Goal: Task Accomplishment & Management: Use online tool/utility

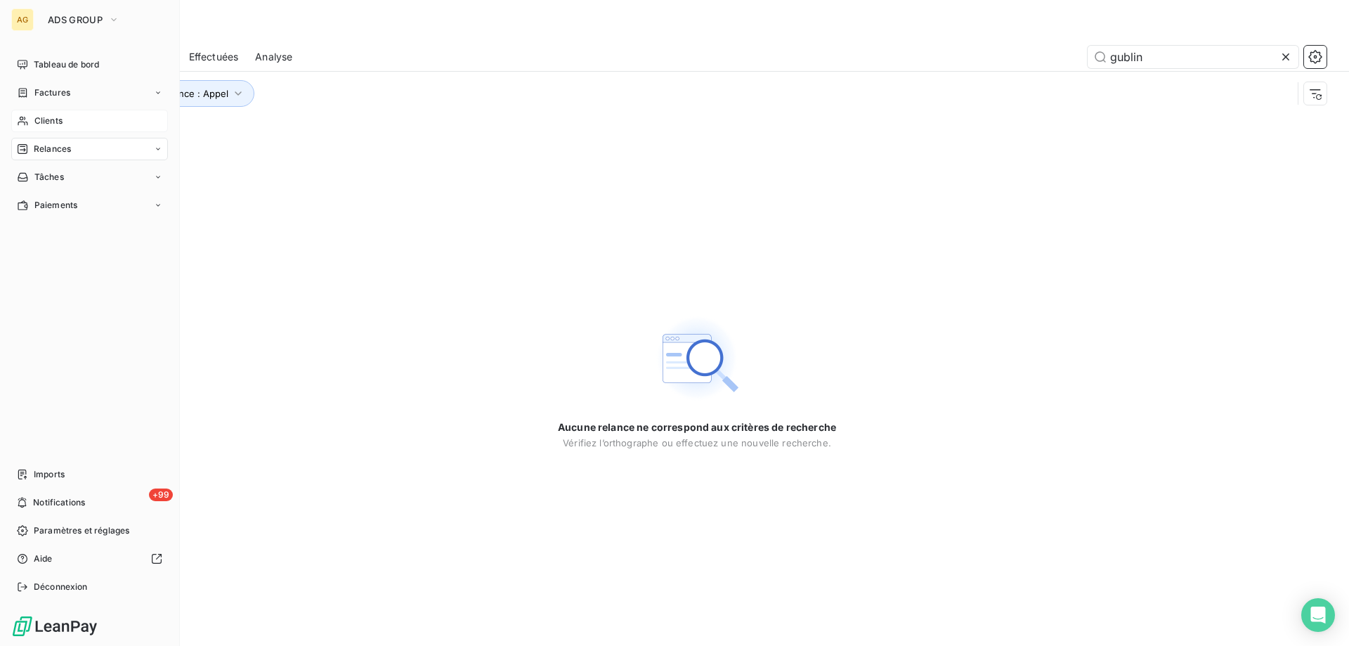
click at [58, 119] on span "Clients" at bounding box center [48, 120] width 28 height 13
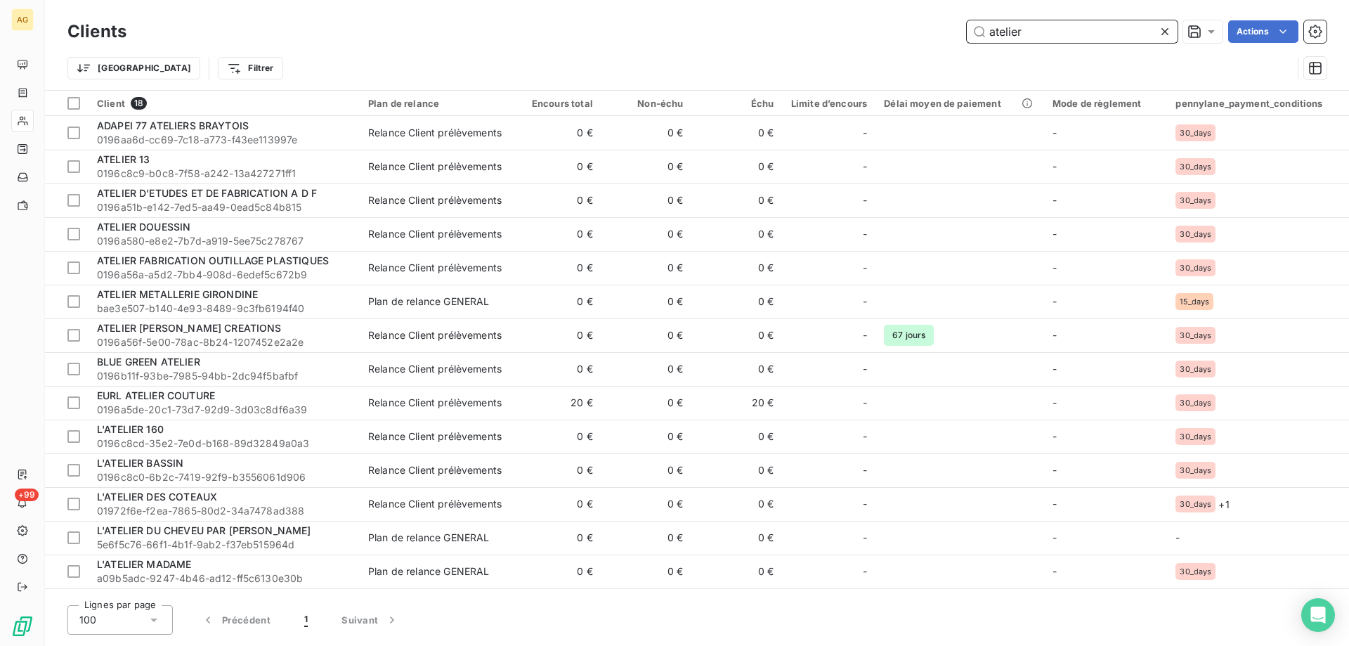
drag, startPoint x: 1073, startPoint y: 29, endPoint x: 836, endPoint y: 30, distance: 237.4
click at [836, 30] on div "atelier Actions" at bounding box center [734, 31] width 1183 height 22
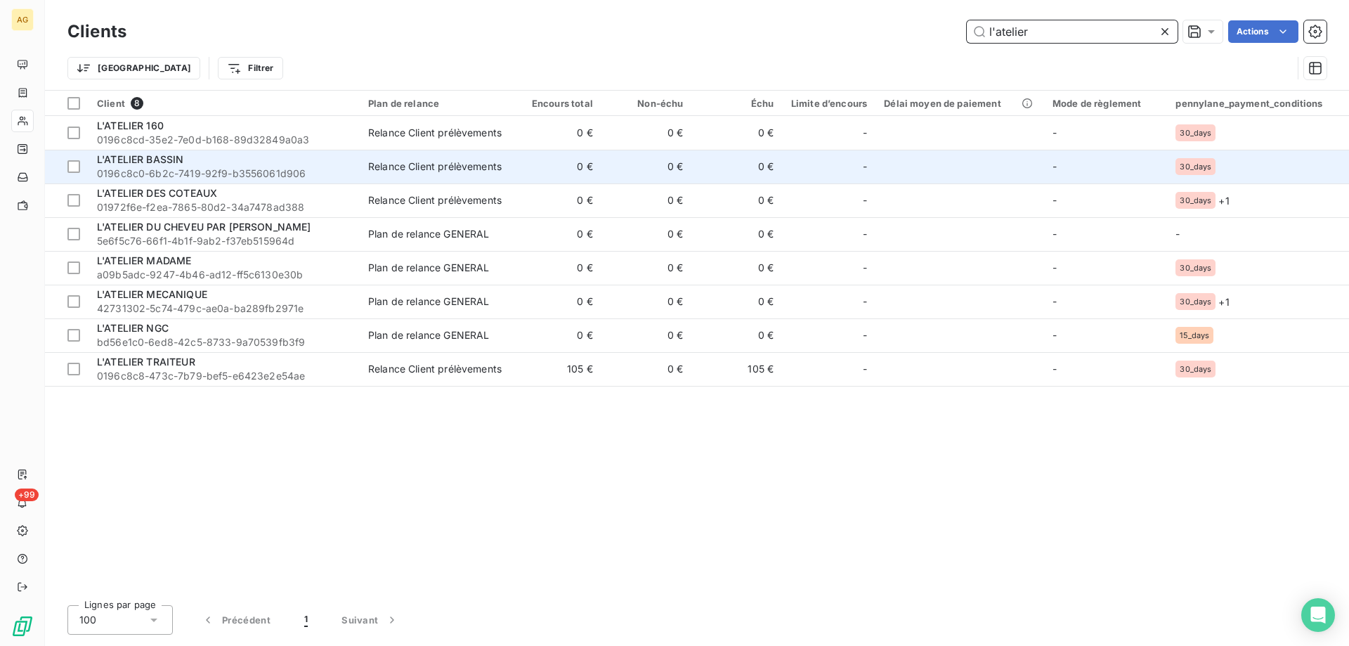
type input "l'atelier"
click at [128, 167] on span "0196c8c0-6b2c-7419-92f9-b3556061d906" at bounding box center [224, 173] width 254 height 14
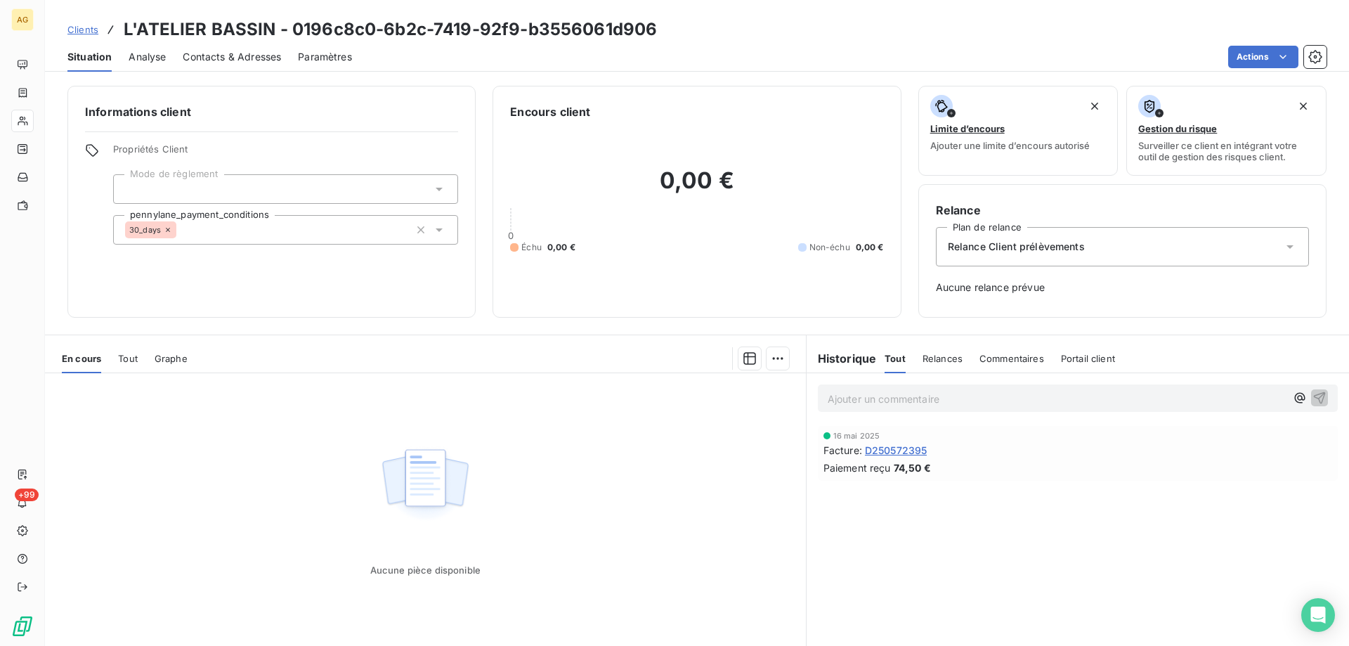
click at [129, 355] on span "Tout" at bounding box center [128, 358] width 20 height 11
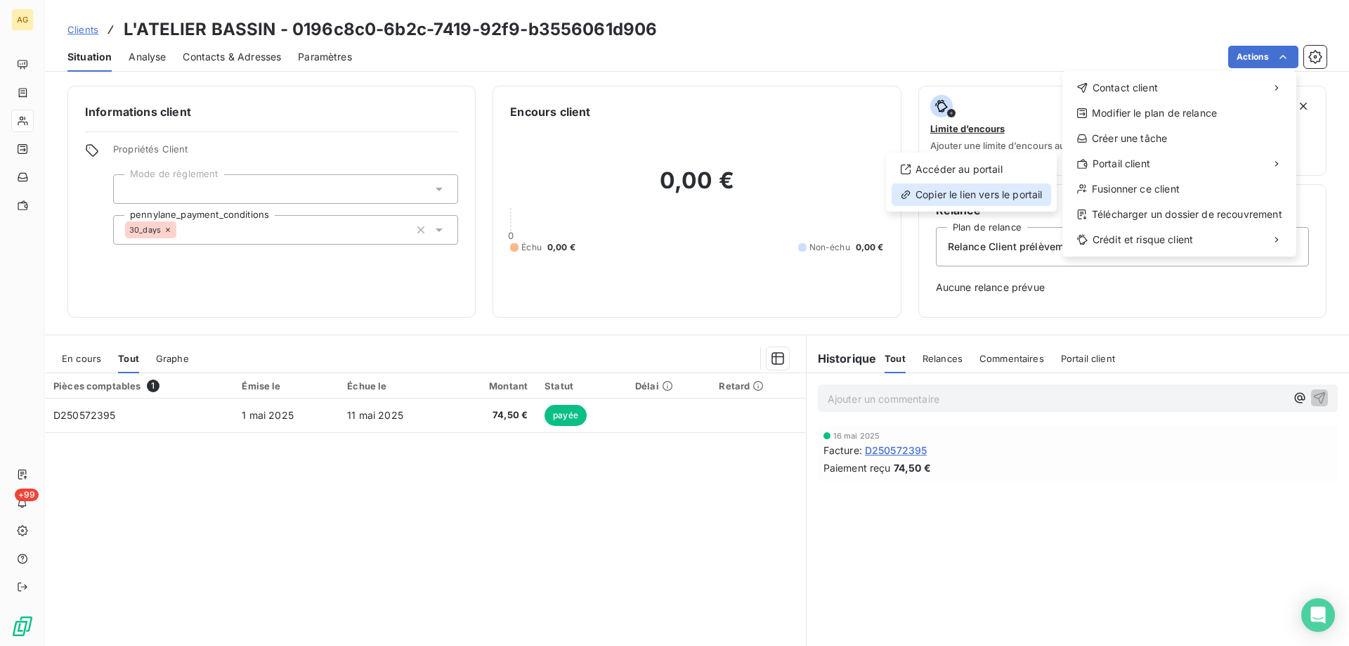
click at [997, 199] on div "Copier le lien vers le portail" at bounding box center [970, 194] width 159 height 22
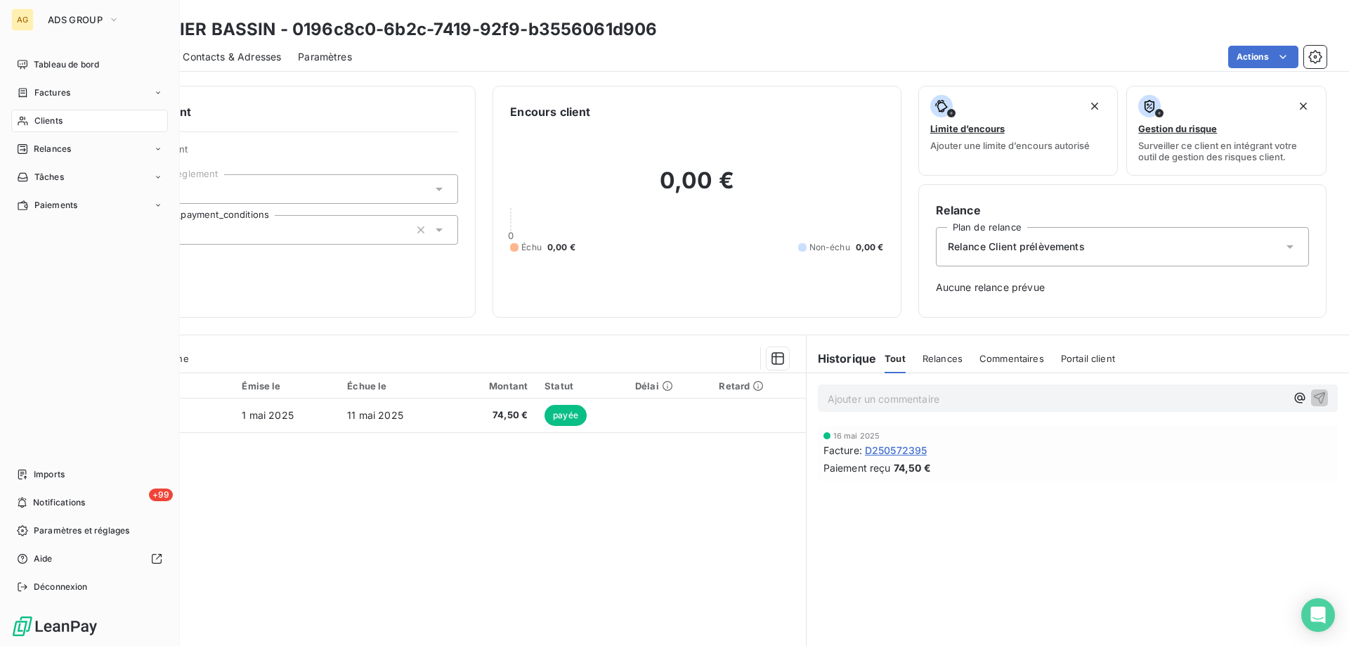
click at [33, 124] on div "Clients" at bounding box center [89, 121] width 157 height 22
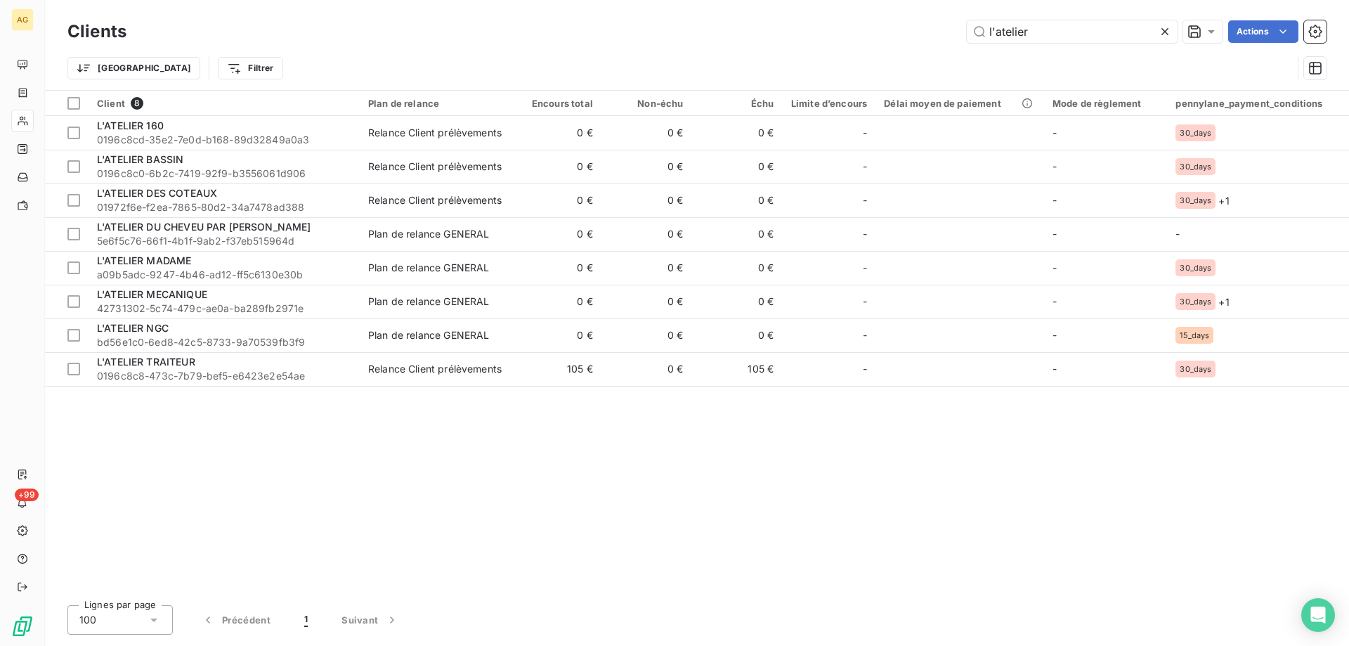
drag, startPoint x: 924, startPoint y: 40, endPoint x: 750, endPoint y: 38, distance: 173.5
click at [750, 38] on div "l'atelier Actions" at bounding box center [734, 31] width 1183 height 22
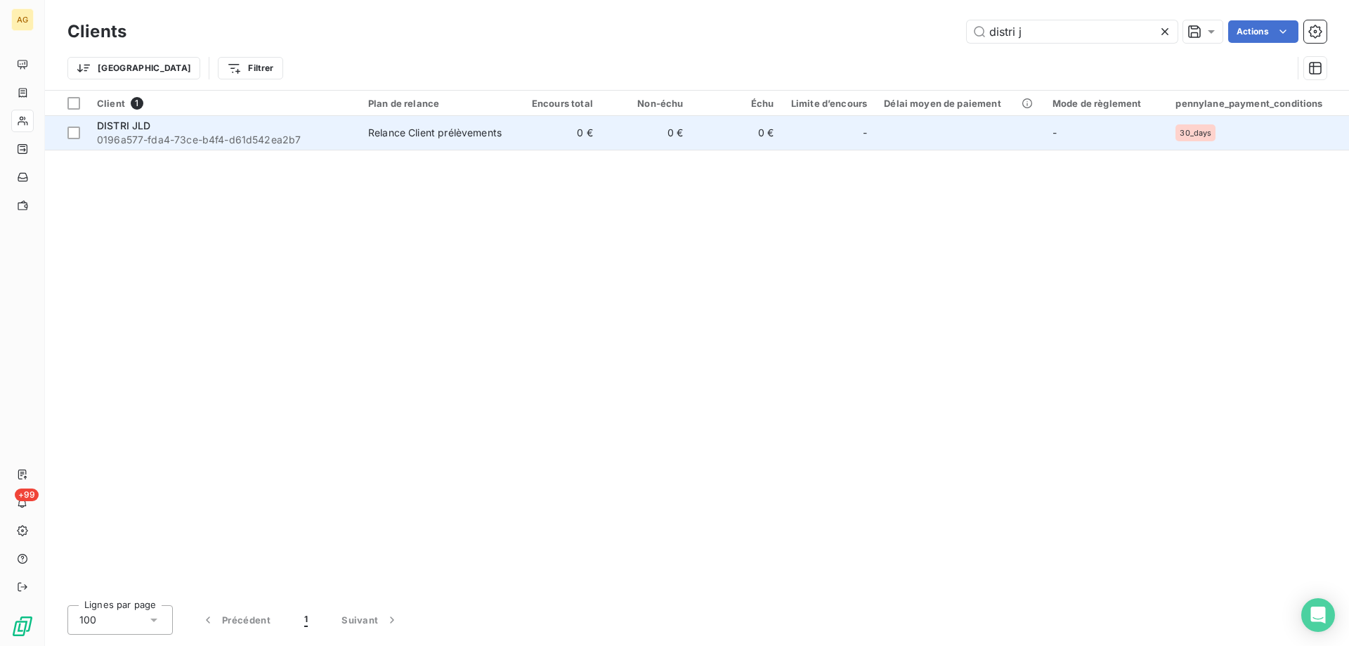
type input "distri j"
click at [197, 140] on span "0196a577-fda4-73ce-b4f4-d61d542ea2b7" at bounding box center [224, 140] width 254 height 14
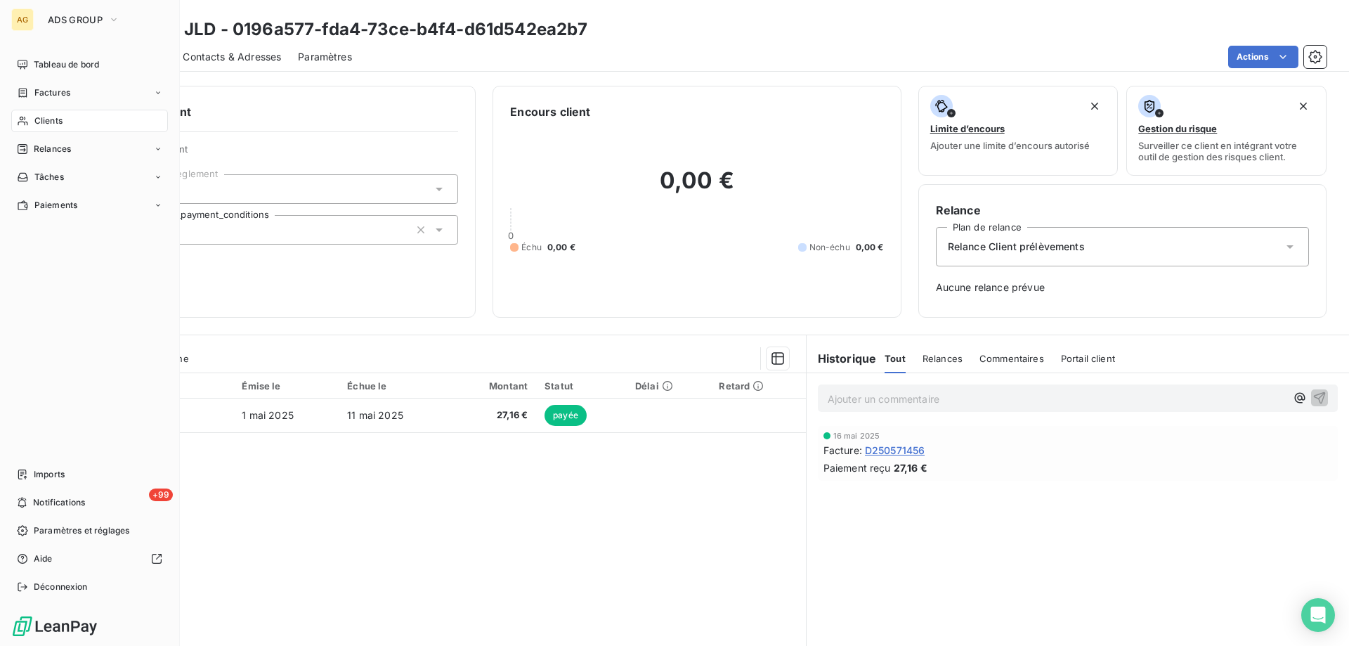
click at [46, 118] on span "Clients" at bounding box center [48, 120] width 28 height 13
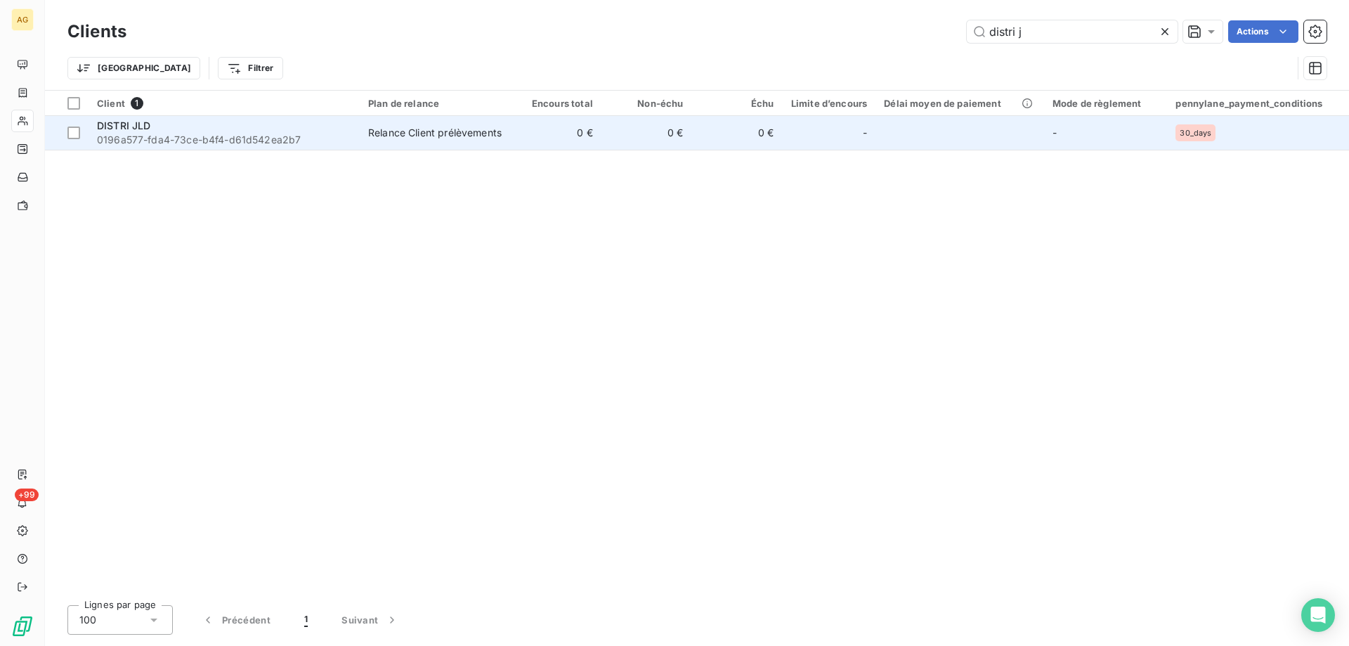
click at [193, 137] on span "0196a577-fda4-73ce-b4f4-d61d542ea2b7" at bounding box center [224, 140] width 254 height 14
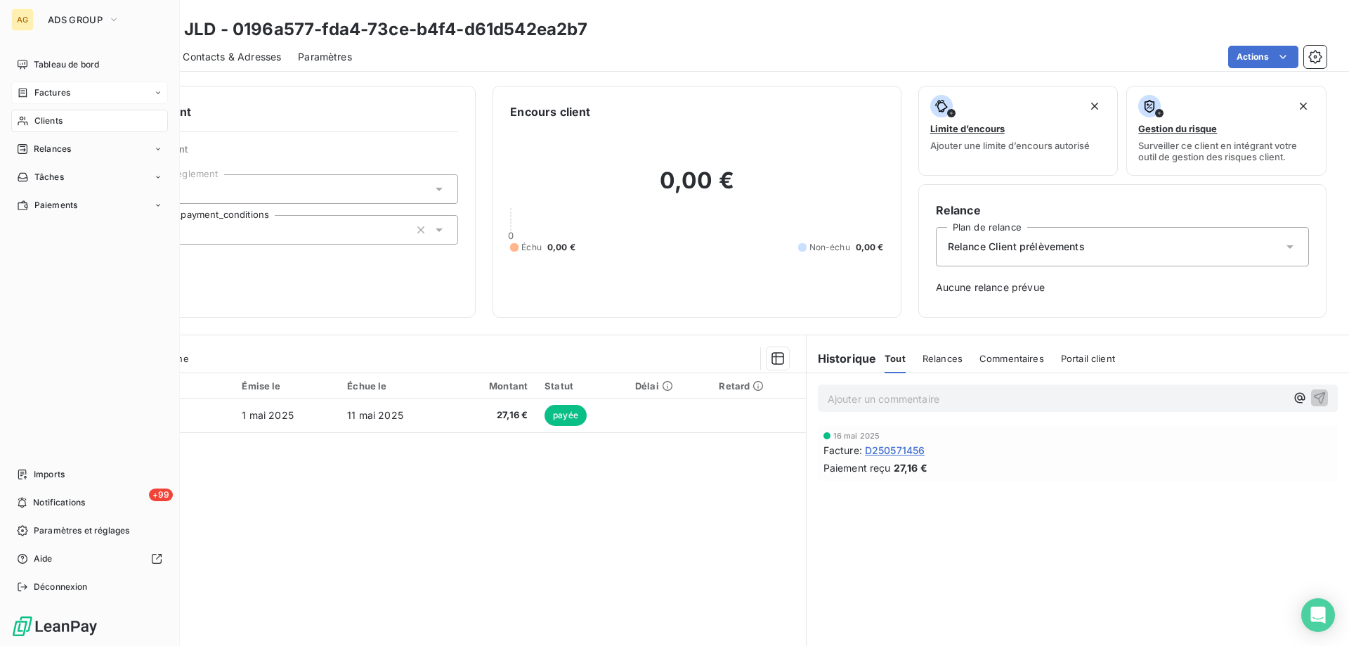
click at [51, 92] on span "Factures" at bounding box center [52, 92] width 36 height 13
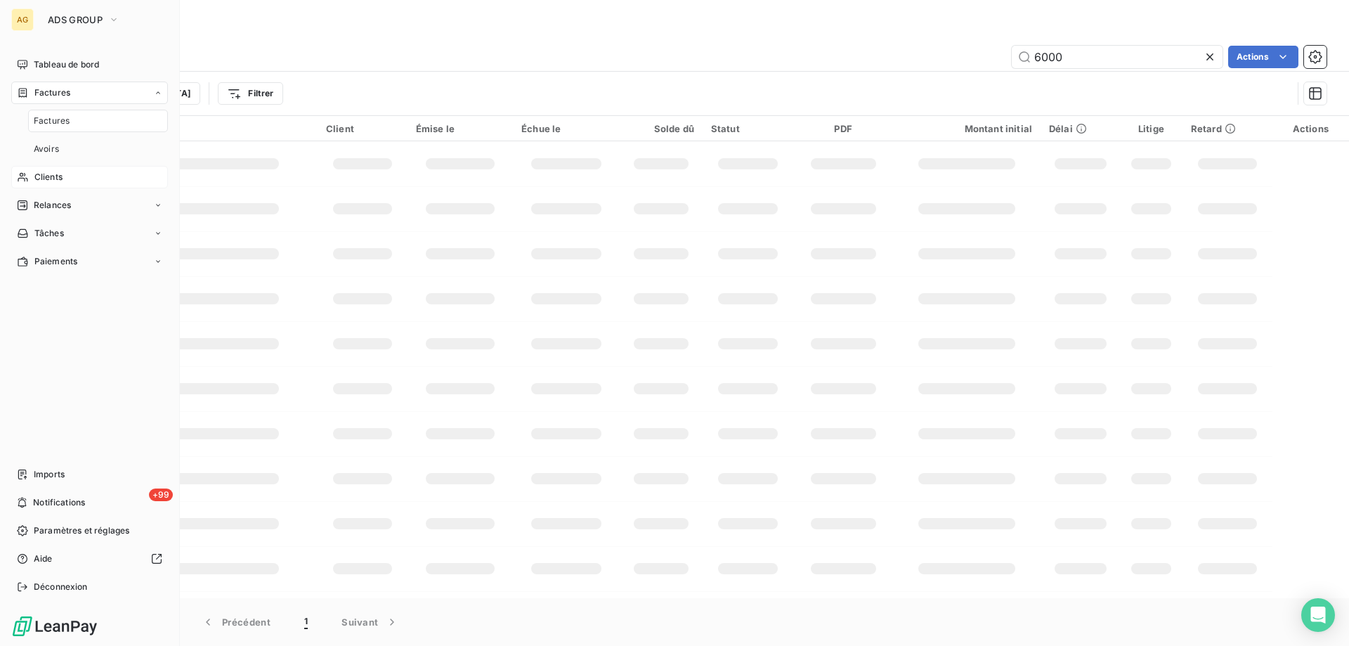
click at [51, 119] on span "Factures" at bounding box center [52, 120] width 36 height 13
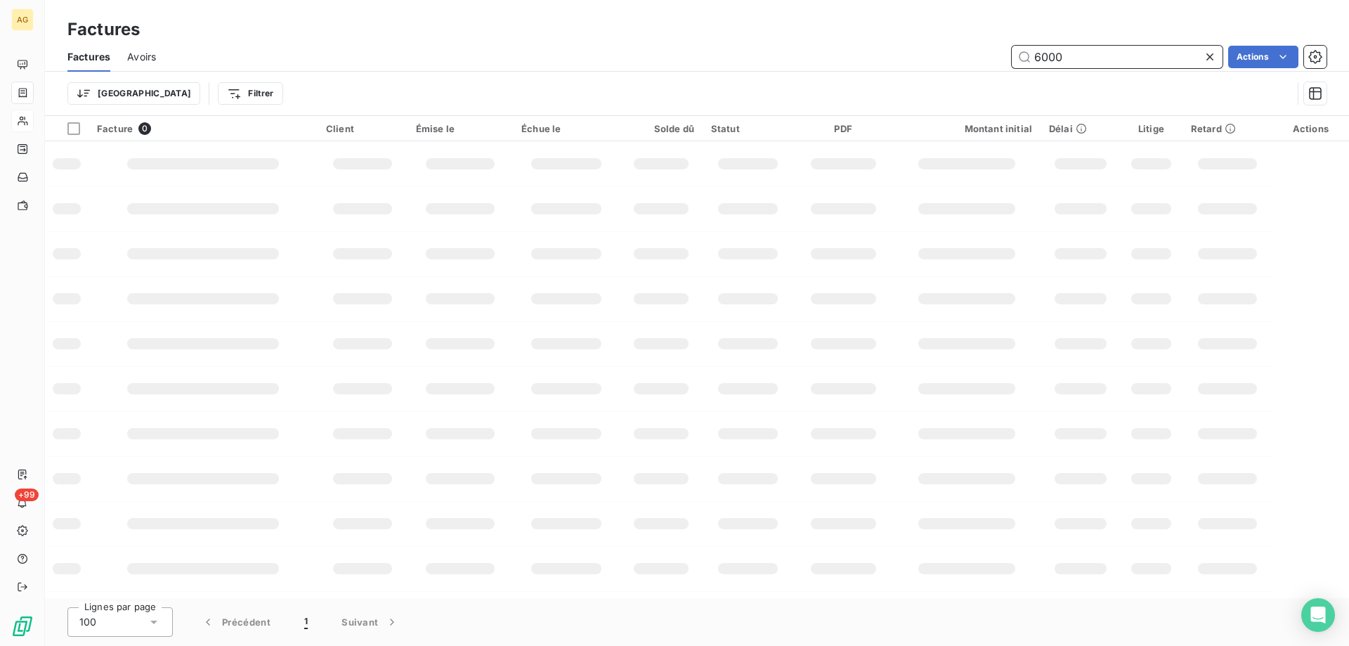
drag, startPoint x: 1030, startPoint y: 58, endPoint x: 969, endPoint y: 51, distance: 62.2
click at [969, 51] on div "6000 Actions" at bounding box center [749, 57] width 1153 height 22
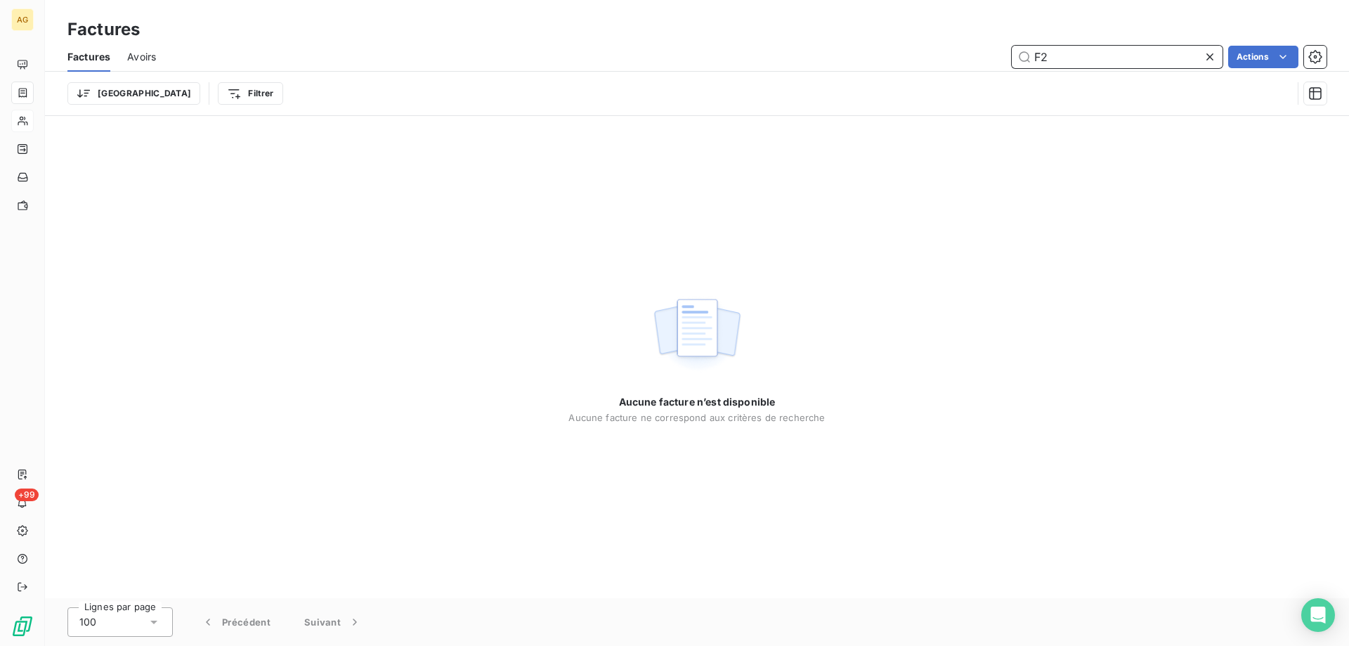
type input "F"
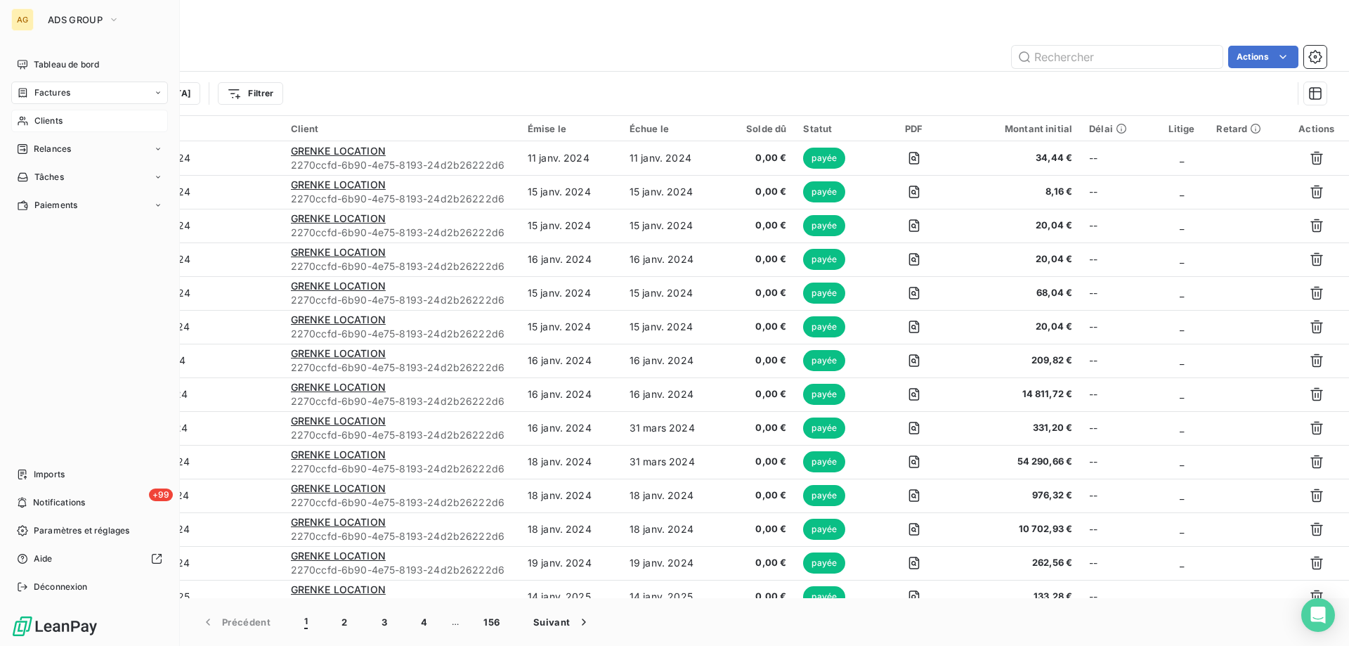
click at [29, 119] on div "Clients" at bounding box center [89, 121] width 157 height 22
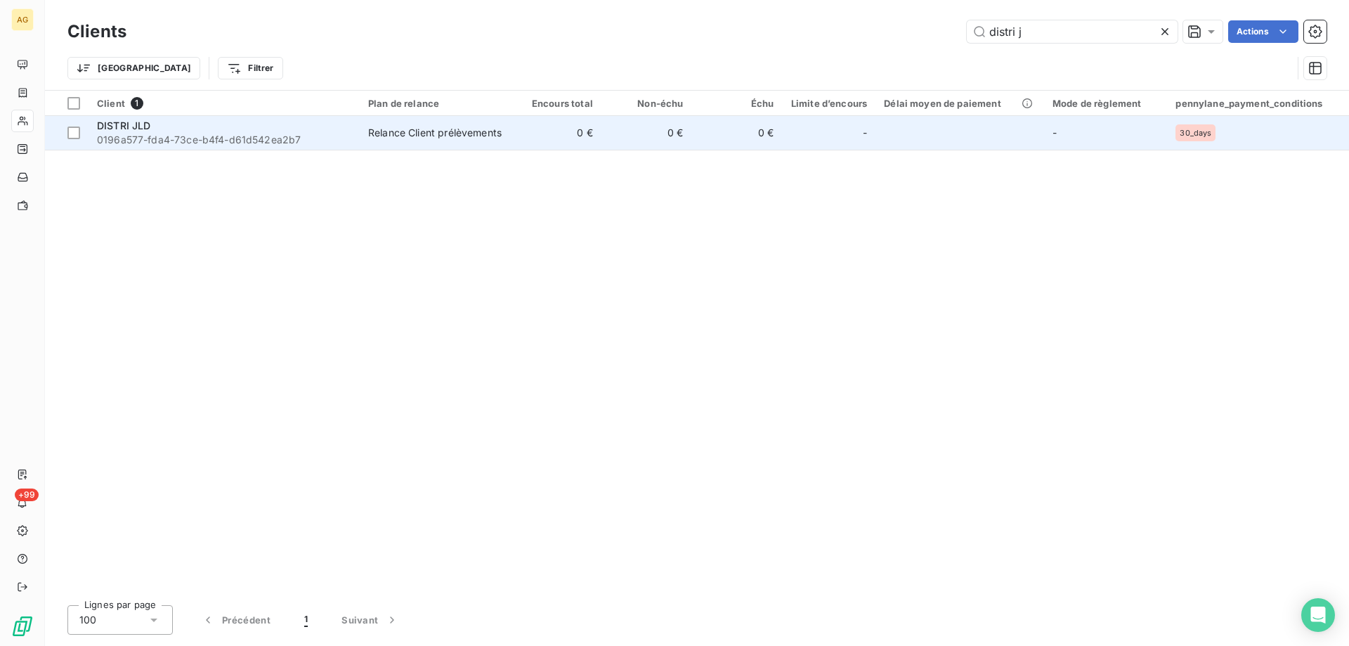
click at [201, 133] on span "0196a577-fda4-73ce-b4f4-d61d542ea2b7" at bounding box center [224, 140] width 254 height 14
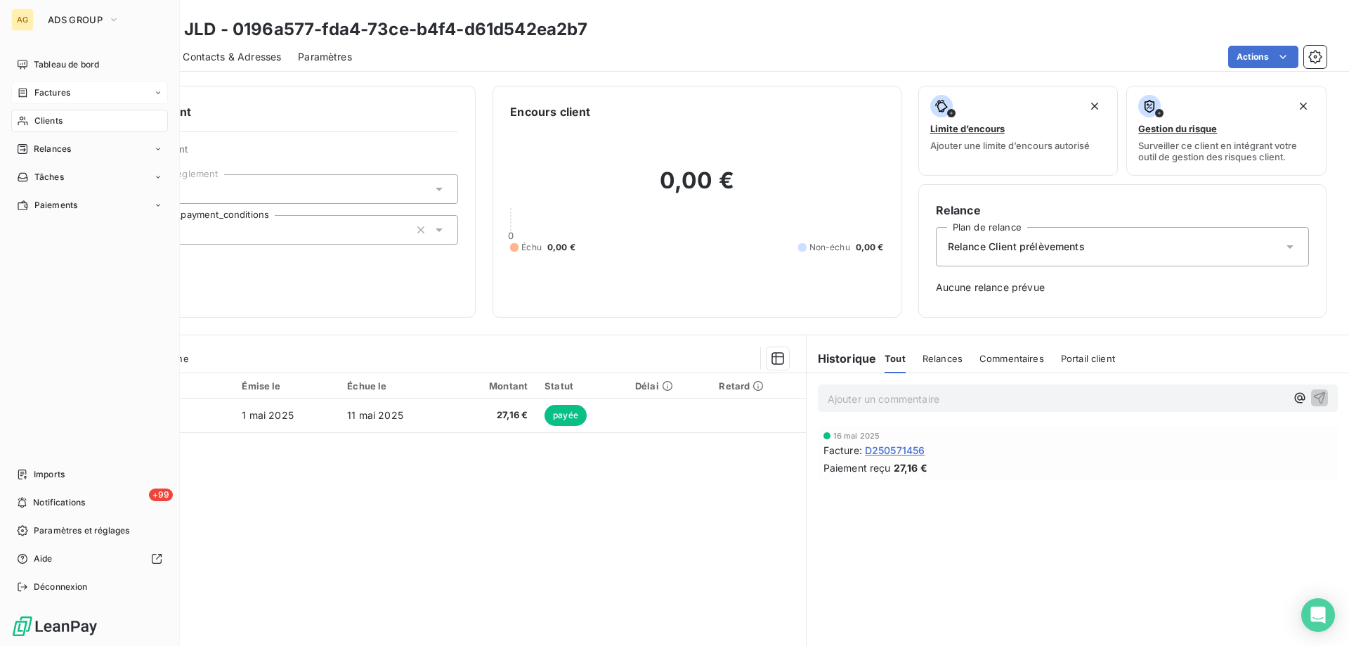
click at [46, 90] on span "Factures" at bounding box center [52, 92] width 36 height 13
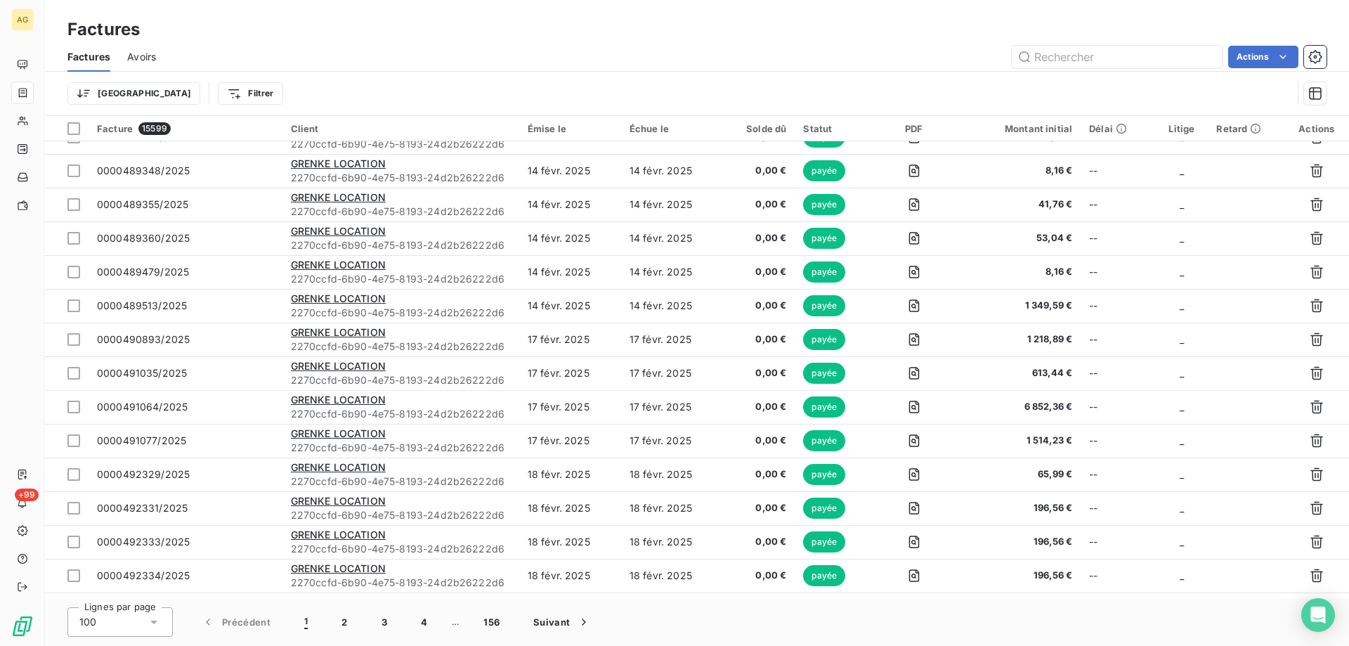
scroll to position [1441, 0]
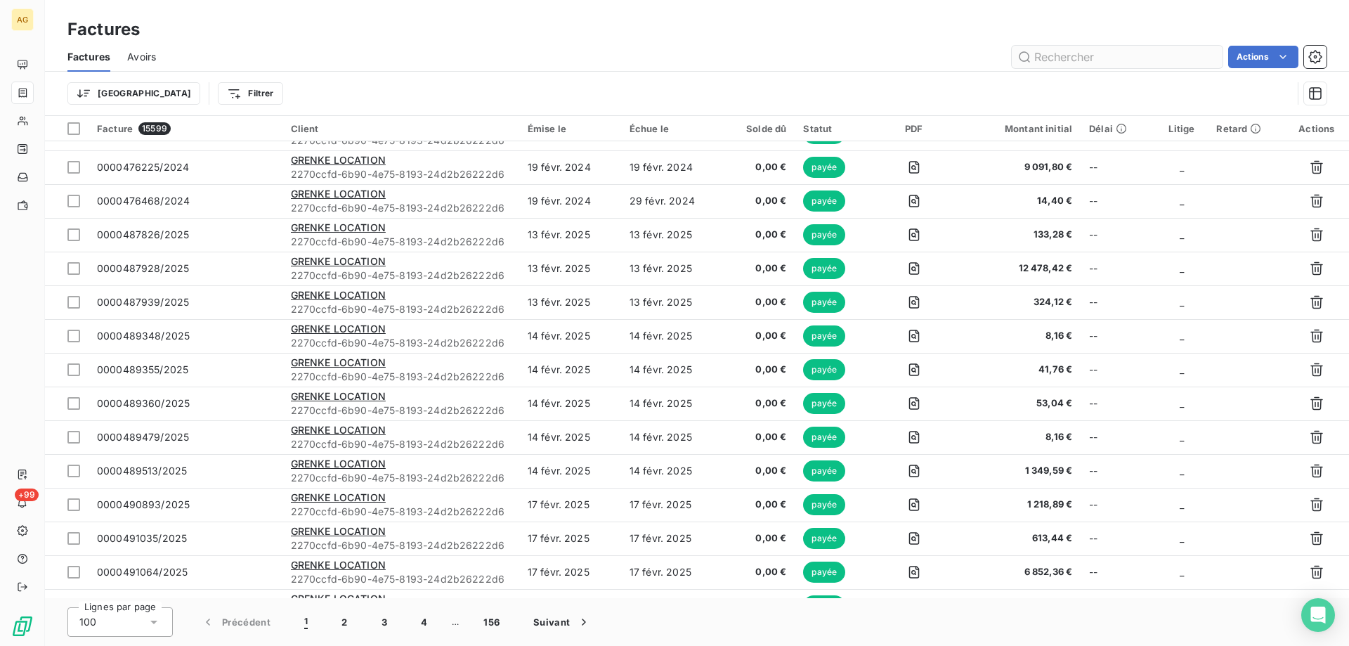
click at [1078, 61] on input "text" at bounding box center [1117, 57] width 211 height 22
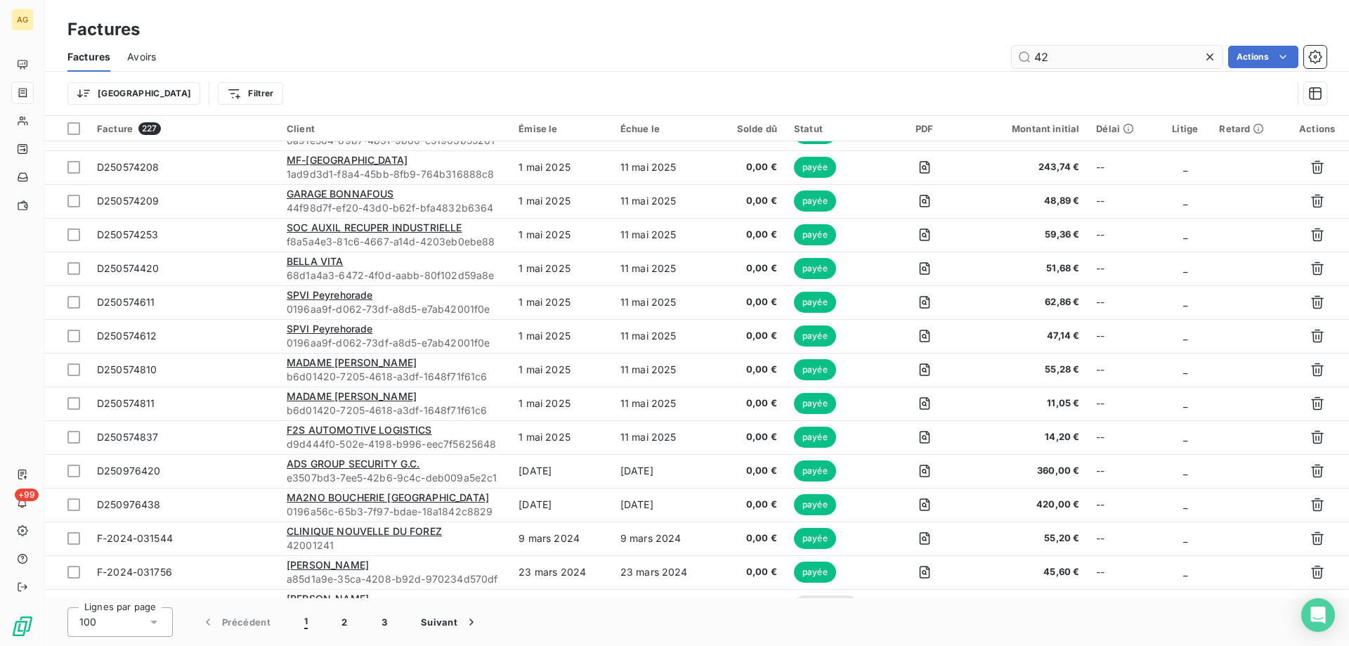
type input "4"
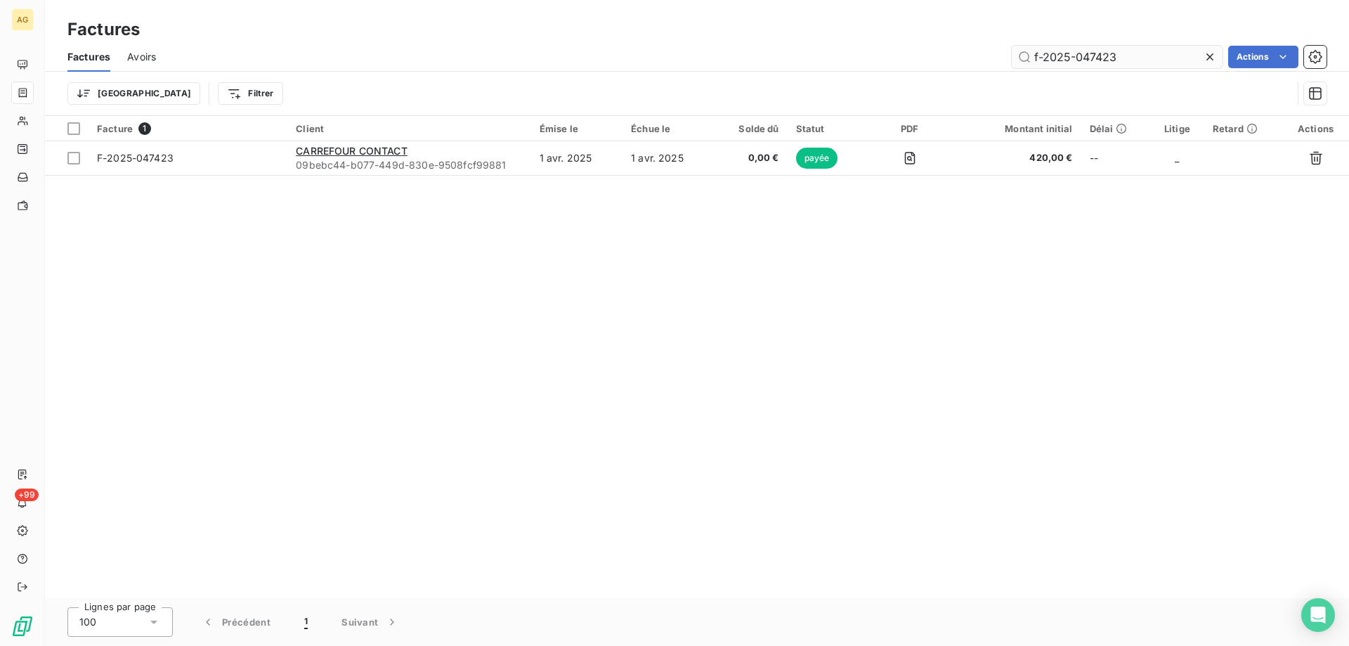
scroll to position [0, 0]
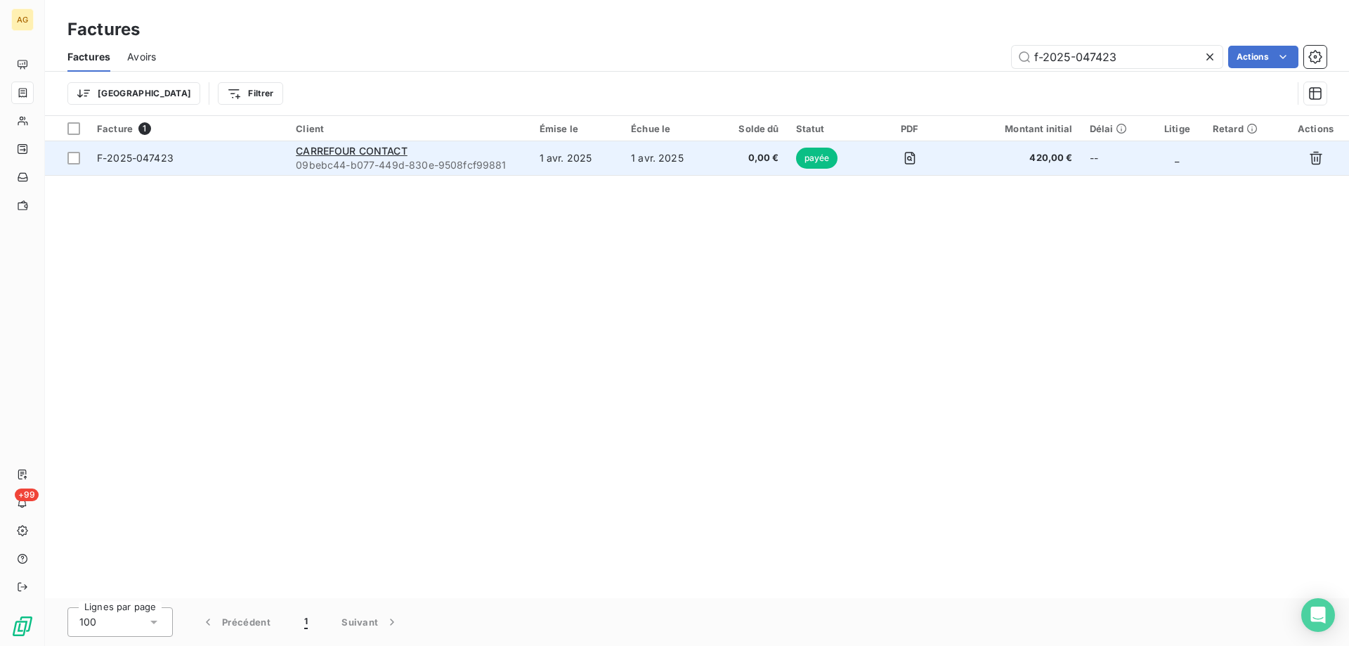
type input "f-2025-047423"
click at [116, 159] on span "F-2025-047423" at bounding box center [135, 158] width 77 height 12
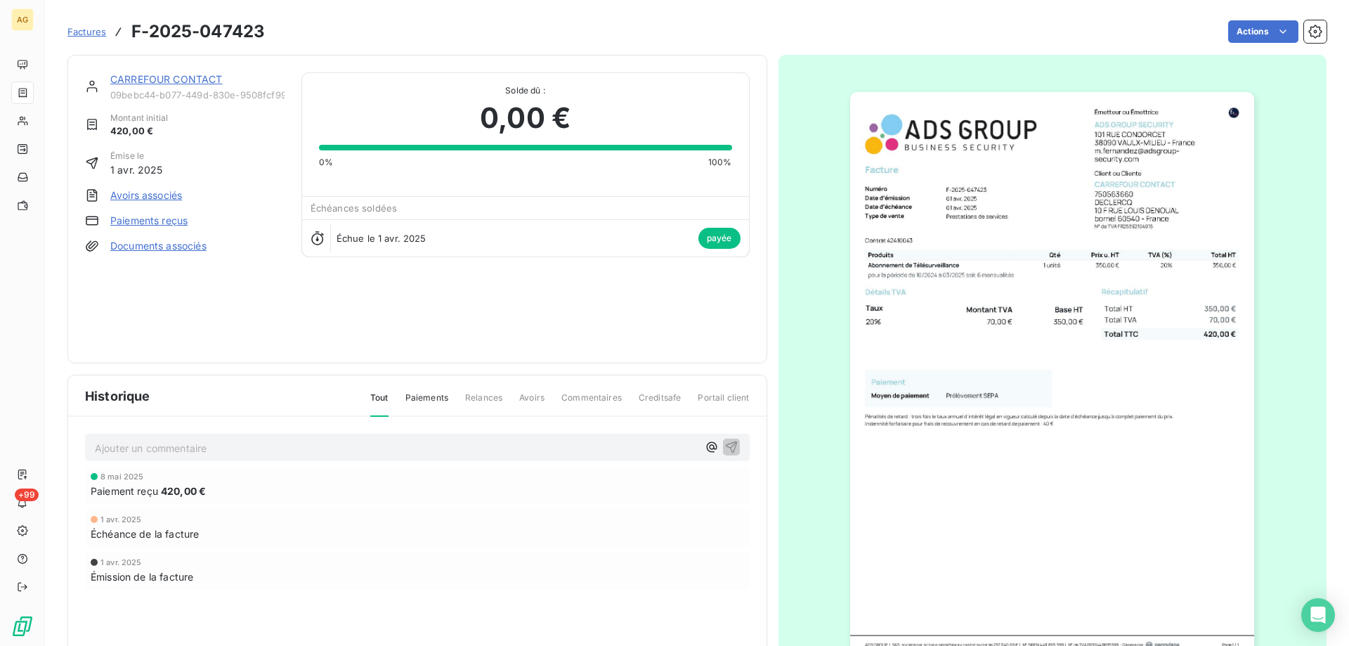
click at [978, 358] on img "button" at bounding box center [1052, 378] width 404 height 572
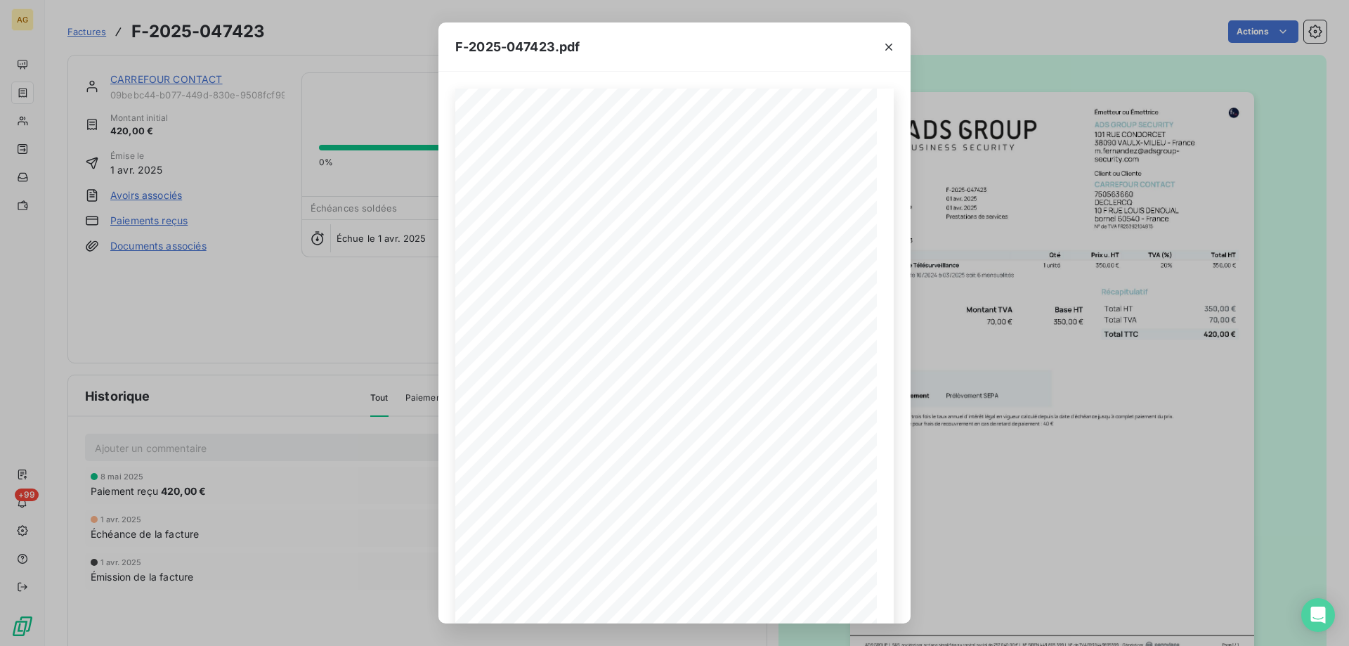
drag, startPoint x: 888, startPoint y: 41, endPoint x: 882, endPoint y: 67, distance: 26.1
click at [890, 46] on icon "button" at bounding box center [889, 47] width 14 height 14
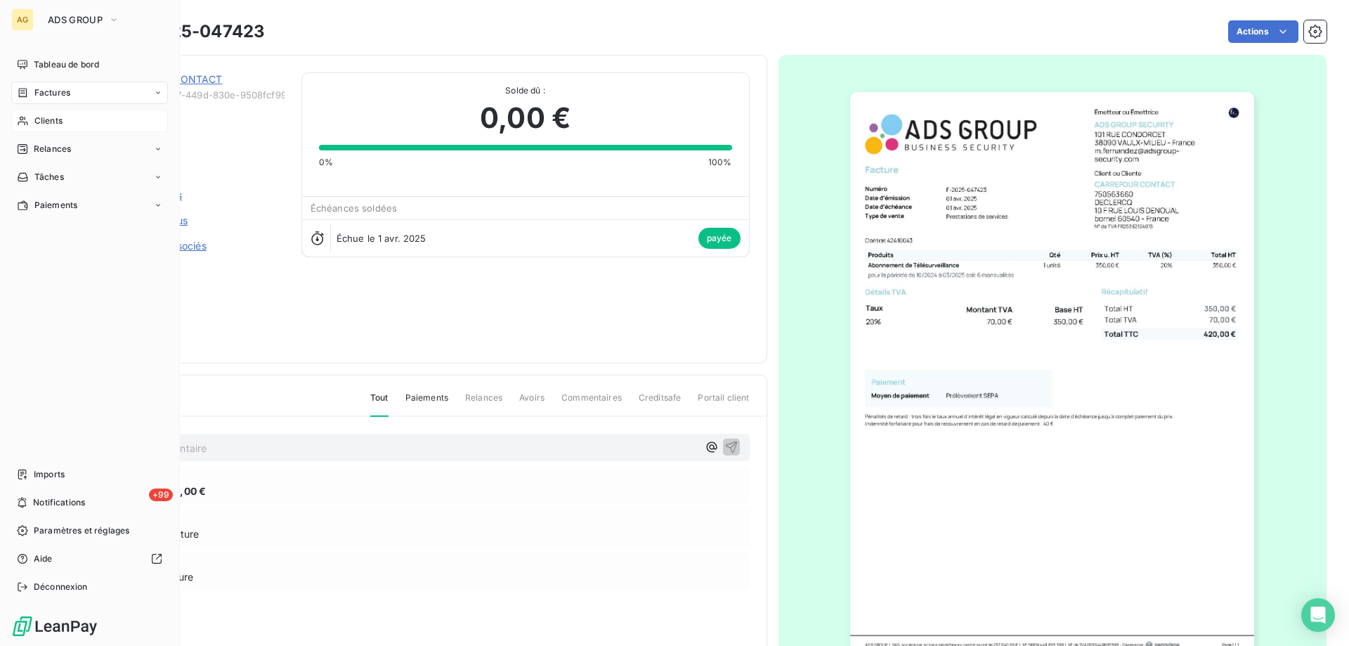
click at [59, 119] on span "Clients" at bounding box center [48, 120] width 28 height 13
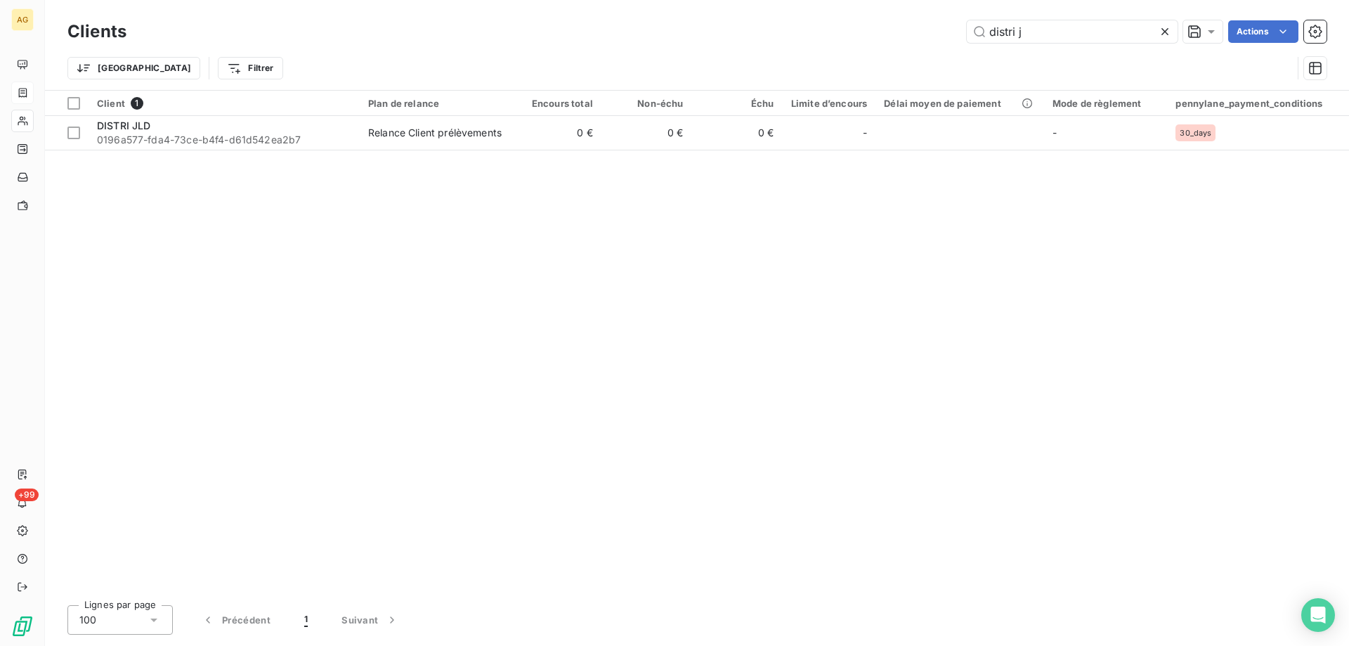
drag, startPoint x: 1049, startPoint y: 22, endPoint x: 924, endPoint y: 48, distance: 128.3
click at [924, 48] on div "Clients distri j Actions Trier Filtrer" at bounding box center [696, 53] width 1259 height 73
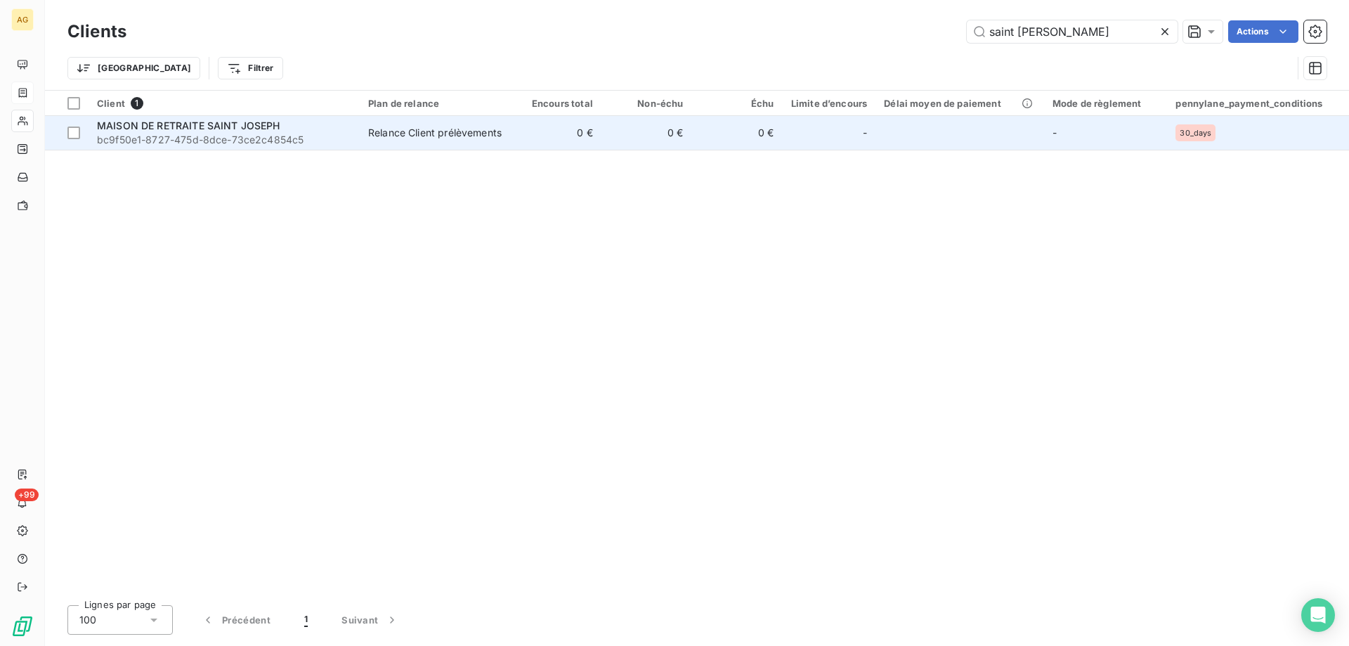
type input "saint joseph"
click at [225, 133] on span "bc9f50e1-8727-475d-8dce-73ce2c4854c5" at bounding box center [224, 140] width 254 height 14
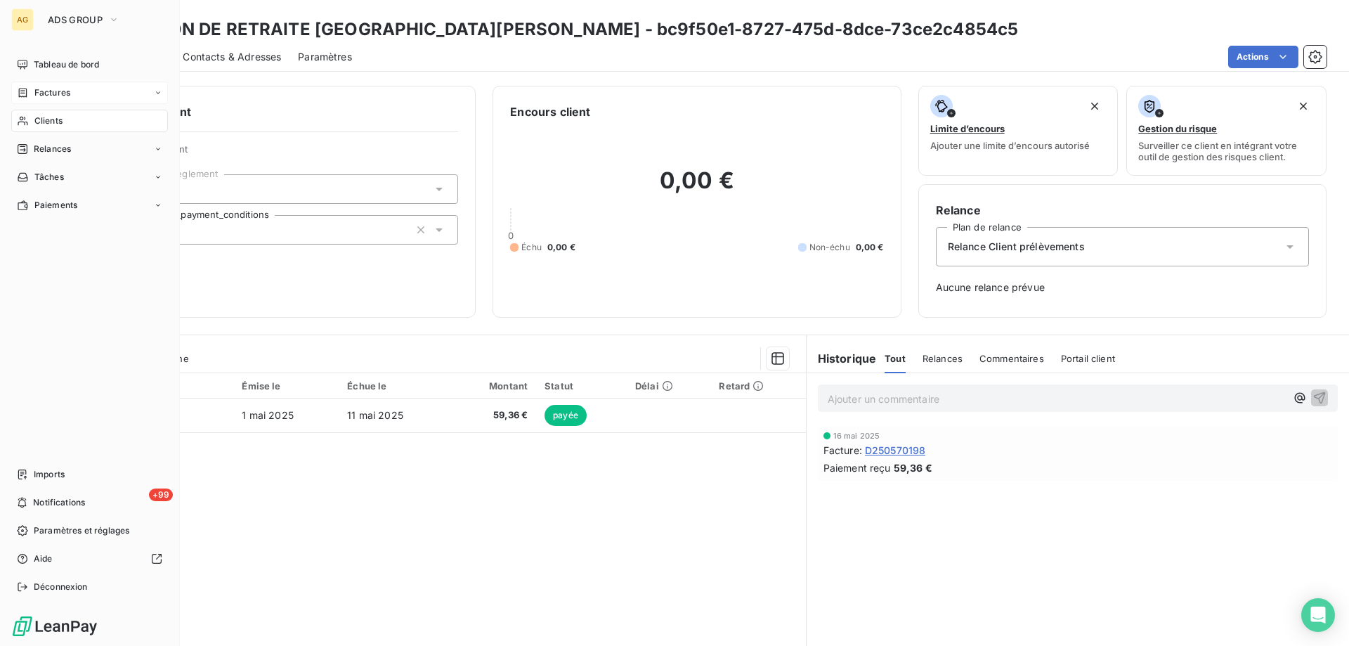
click at [36, 91] on span "Factures" at bounding box center [52, 92] width 36 height 13
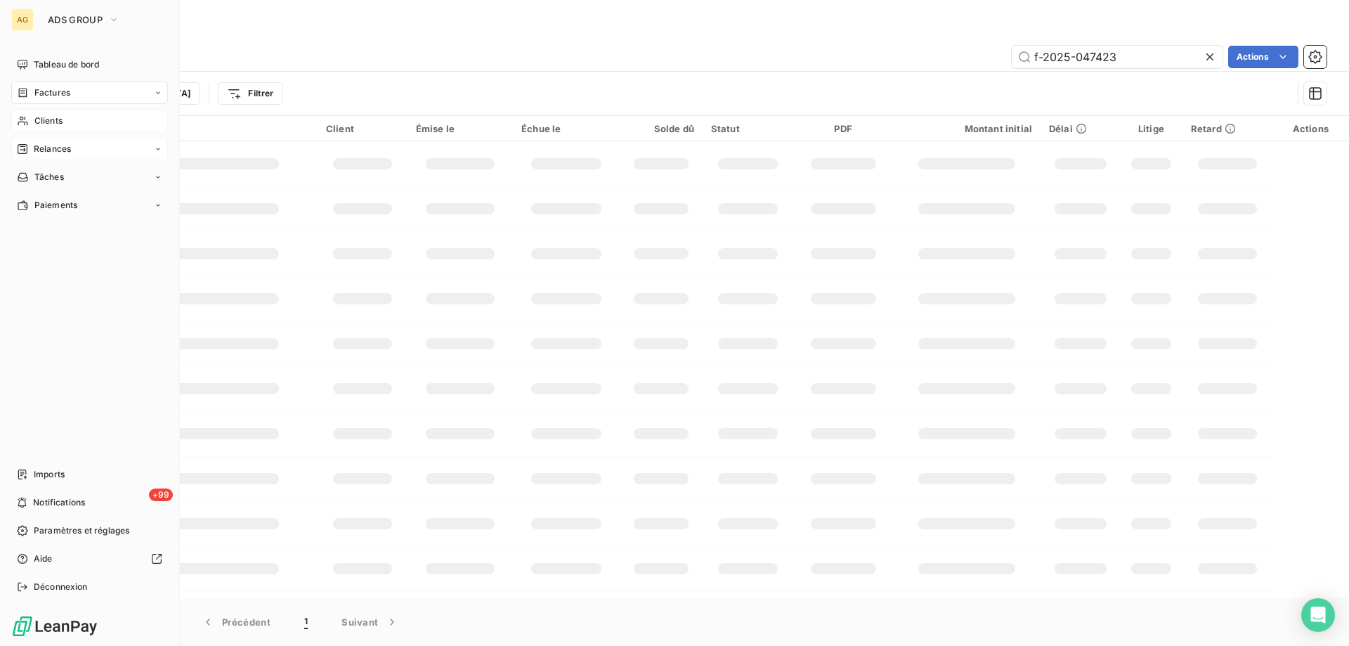
click at [42, 147] on span "Relances" at bounding box center [52, 149] width 37 height 13
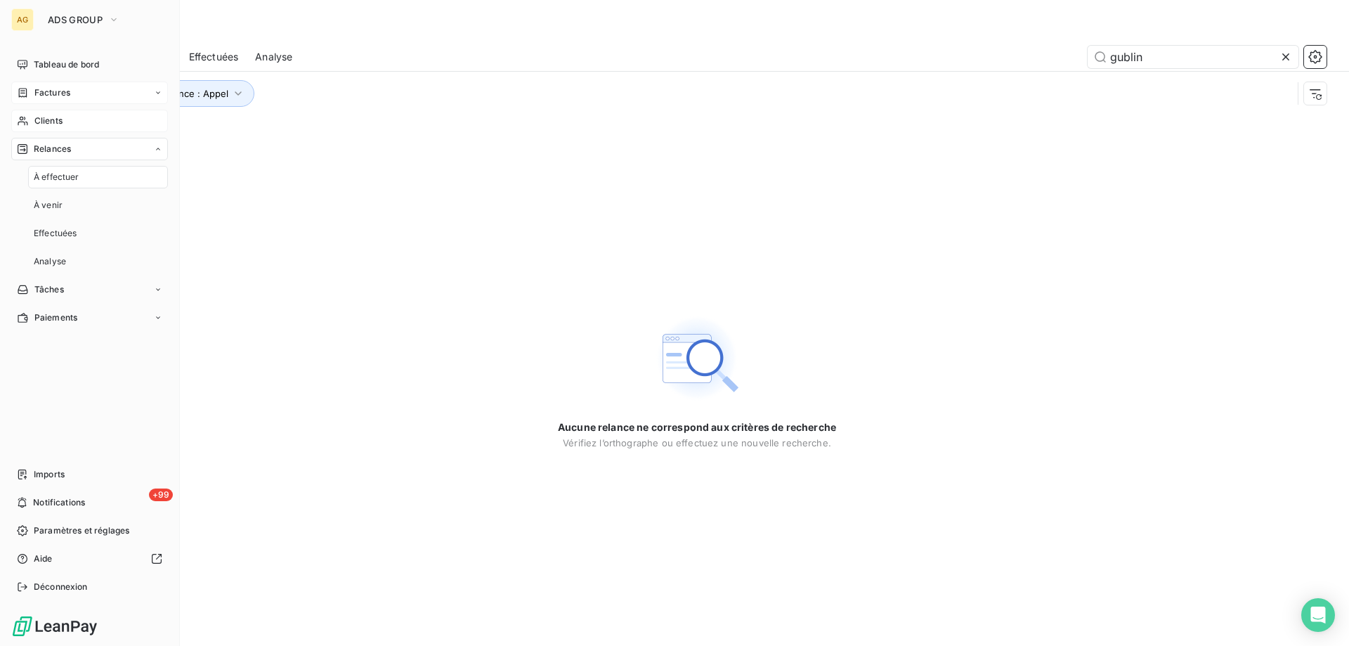
click at [43, 124] on span "Clients" at bounding box center [48, 120] width 28 height 13
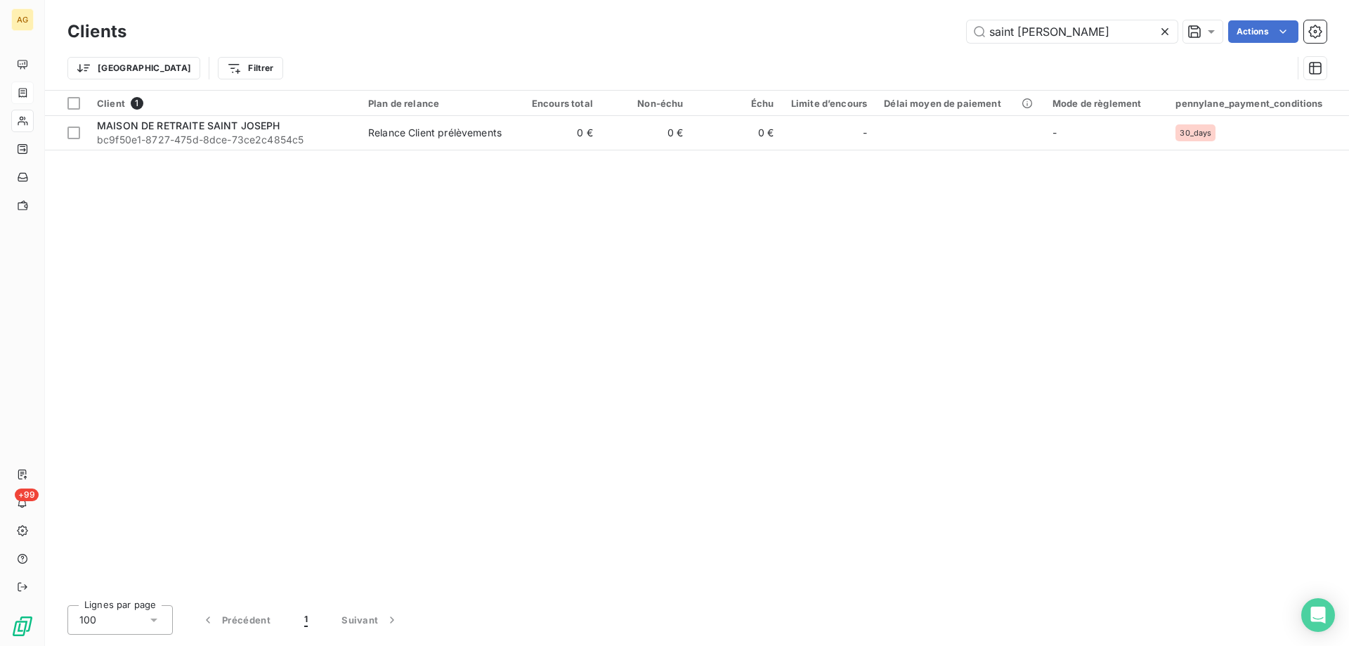
drag, startPoint x: 1069, startPoint y: 32, endPoint x: 863, endPoint y: 34, distance: 205.8
click at [863, 34] on div "saint joseph Actions" at bounding box center [734, 31] width 1183 height 22
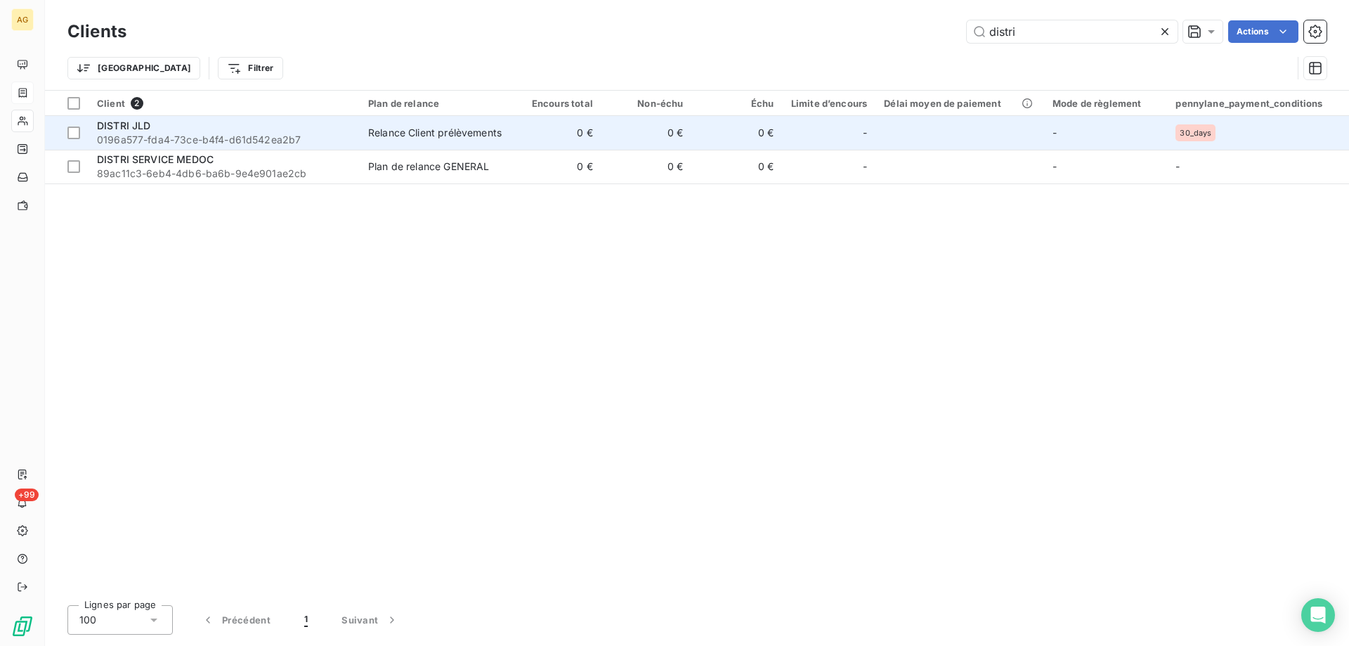
type input "distri"
click at [192, 137] on span "0196a577-fda4-73ce-b4f4-d61d542ea2b7" at bounding box center [224, 140] width 254 height 14
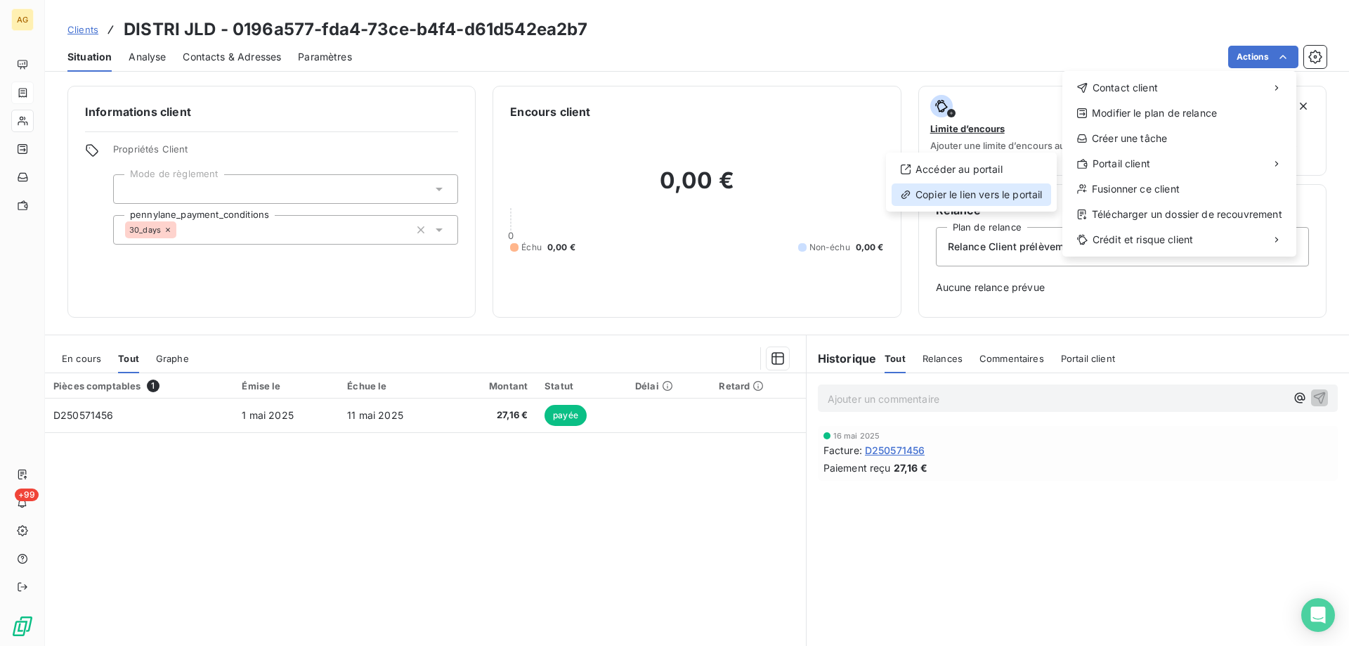
click at [964, 195] on div "Copier le lien vers le portail" at bounding box center [970, 194] width 159 height 22
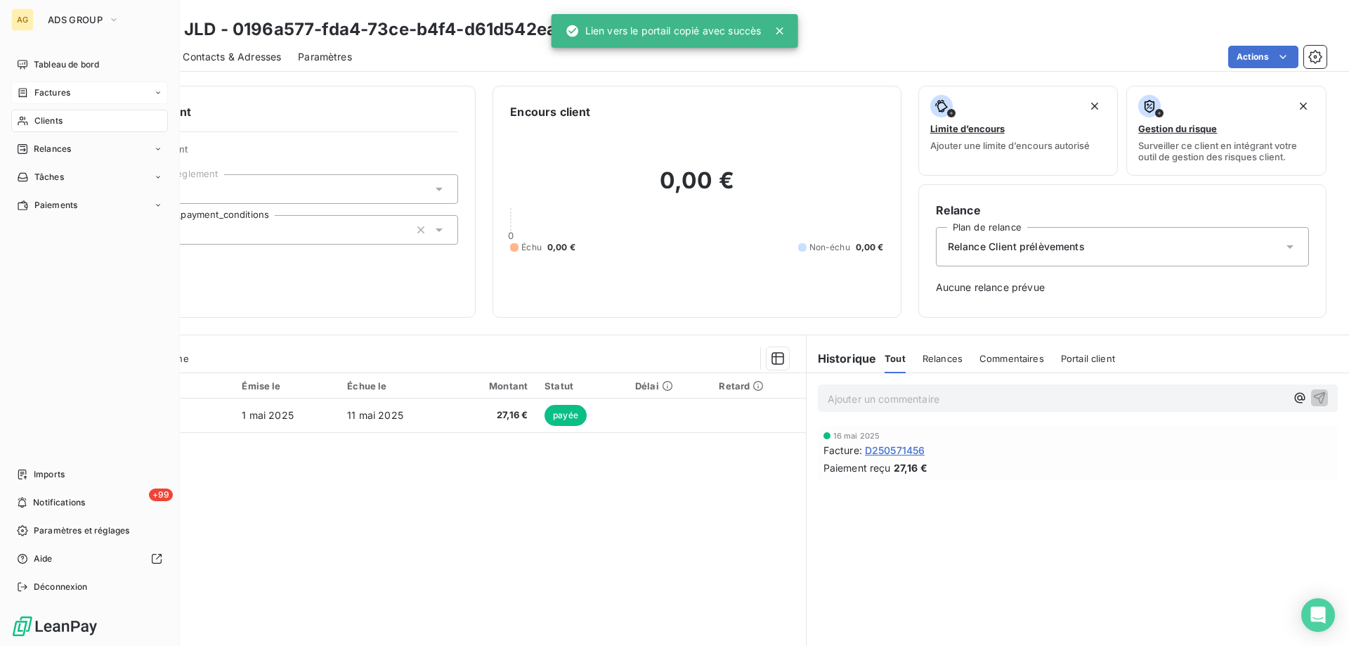
drag, startPoint x: 46, startPoint y: 93, endPoint x: 77, endPoint y: 91, distance: 30.2
click at [46, 93] on span "Factures" at bounding box center [52, 92] width 36 height 13
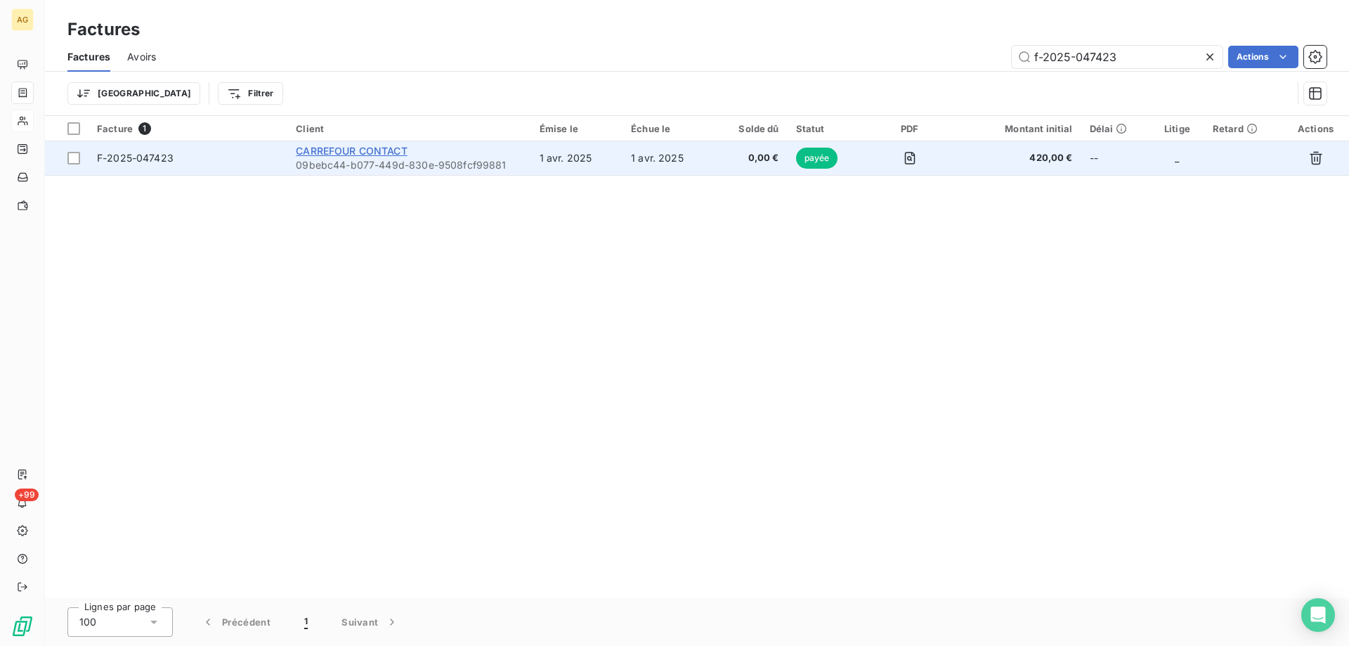
click at [360, 147] on span "CARREFOUR CONTACT" at bounding box center [352, 151] width 112 height 12
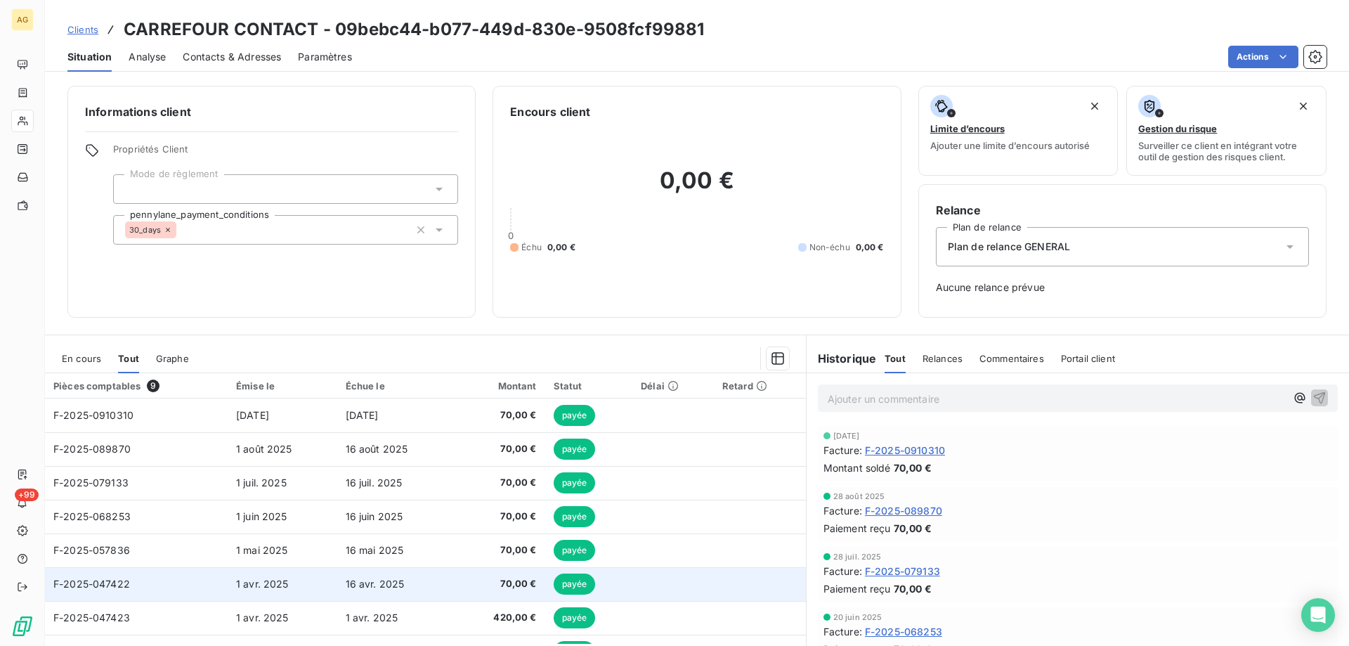
scroll to position [59, 0]
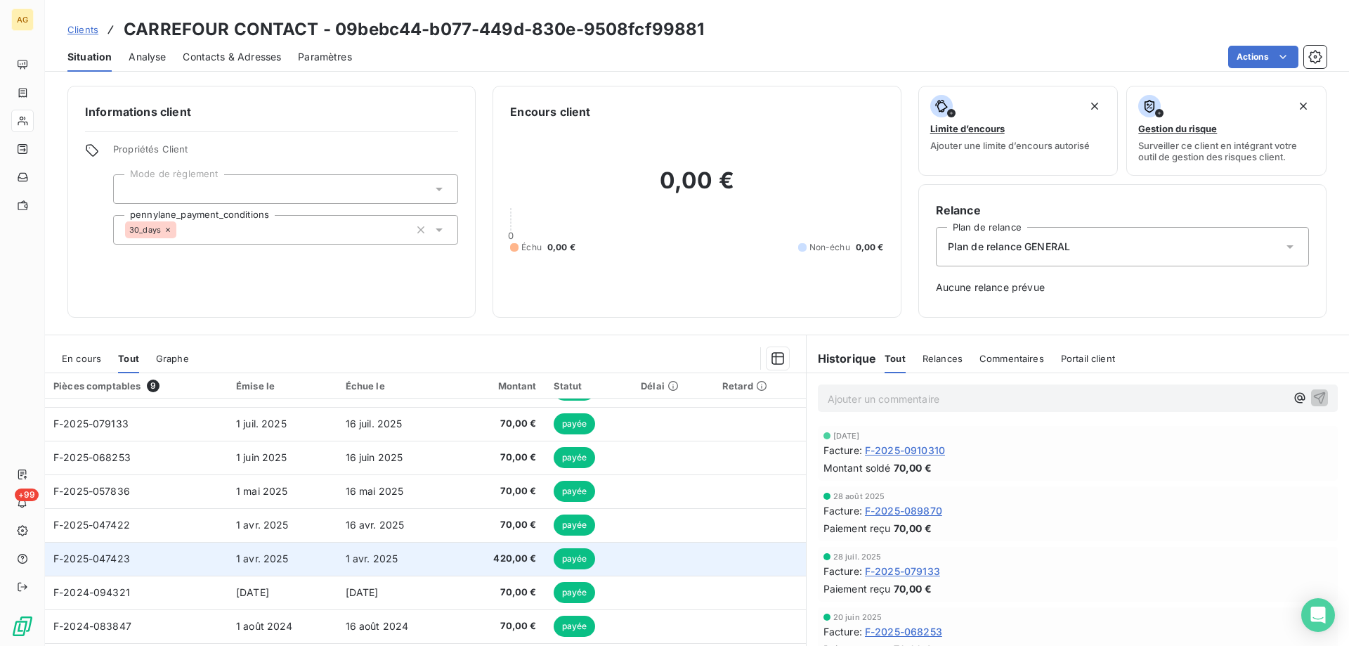
click at [99, 560] on span "F-2025-047423" at bounding box center [91, 558] width 77 height 12
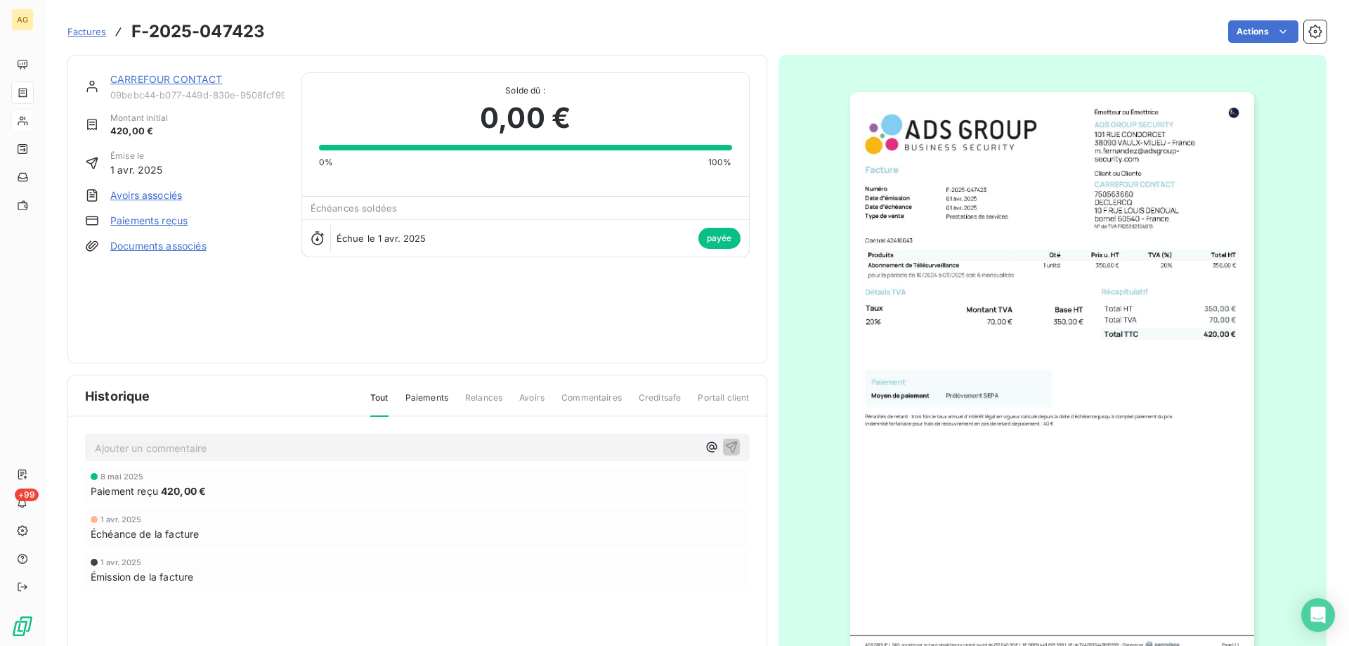
click at [1052, 344] on img "button" at bounding box center [1052, 378] width 404 height 572
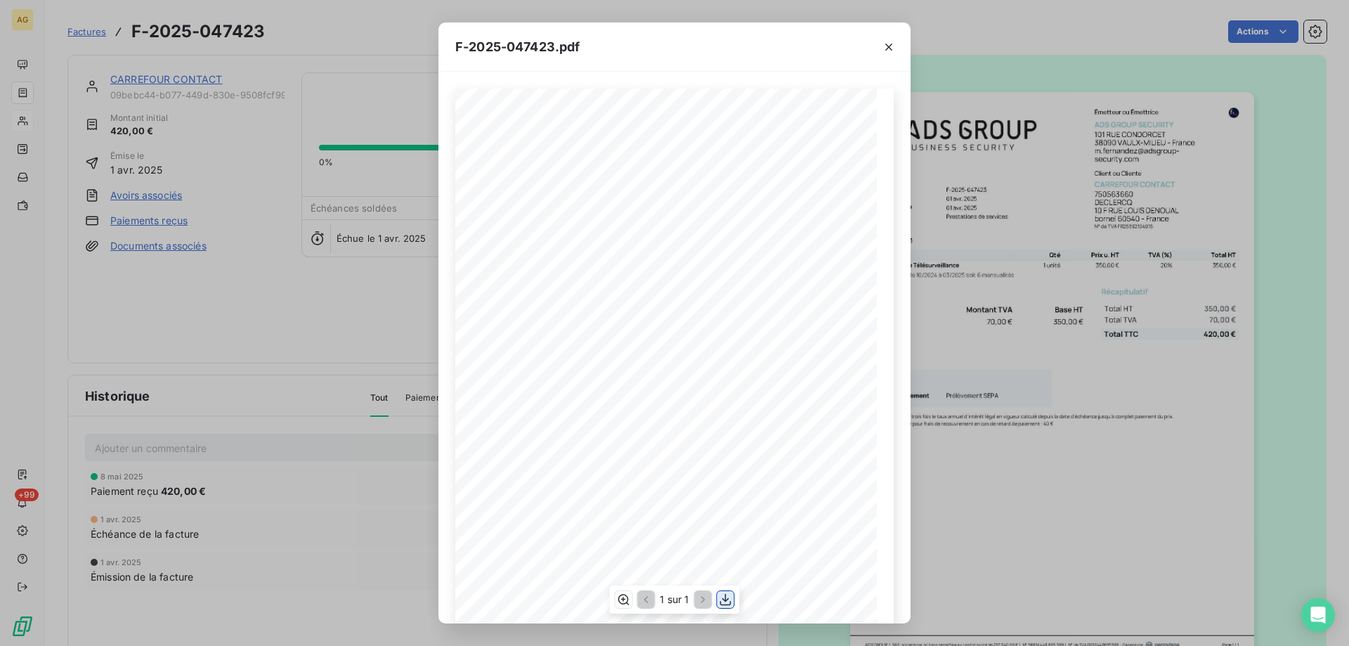
click at [728, 598] on icon "button" at bounding box center [725, 600] width 11 height 12
click at [887, 46] on icon "button" at bounding box center [888, 47] width 7 height 7
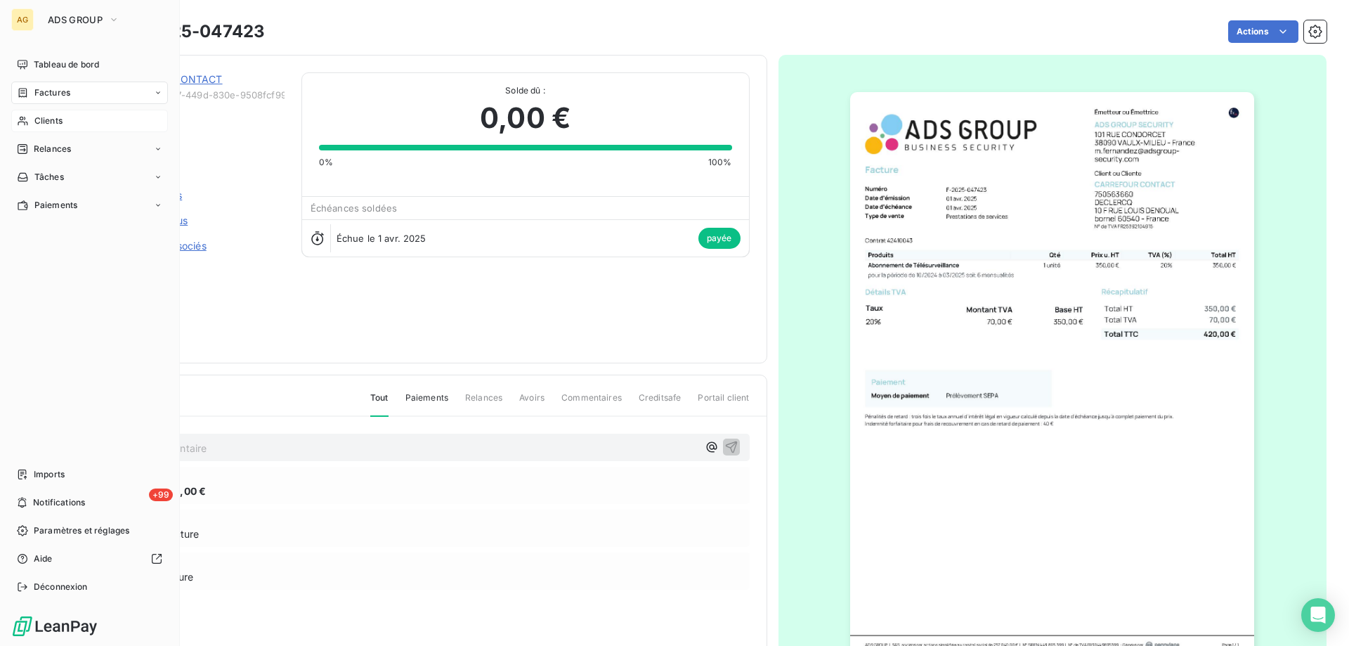
click at [52, 117] on span "Clients" at bounding box center [48, 120] width 28 height 13
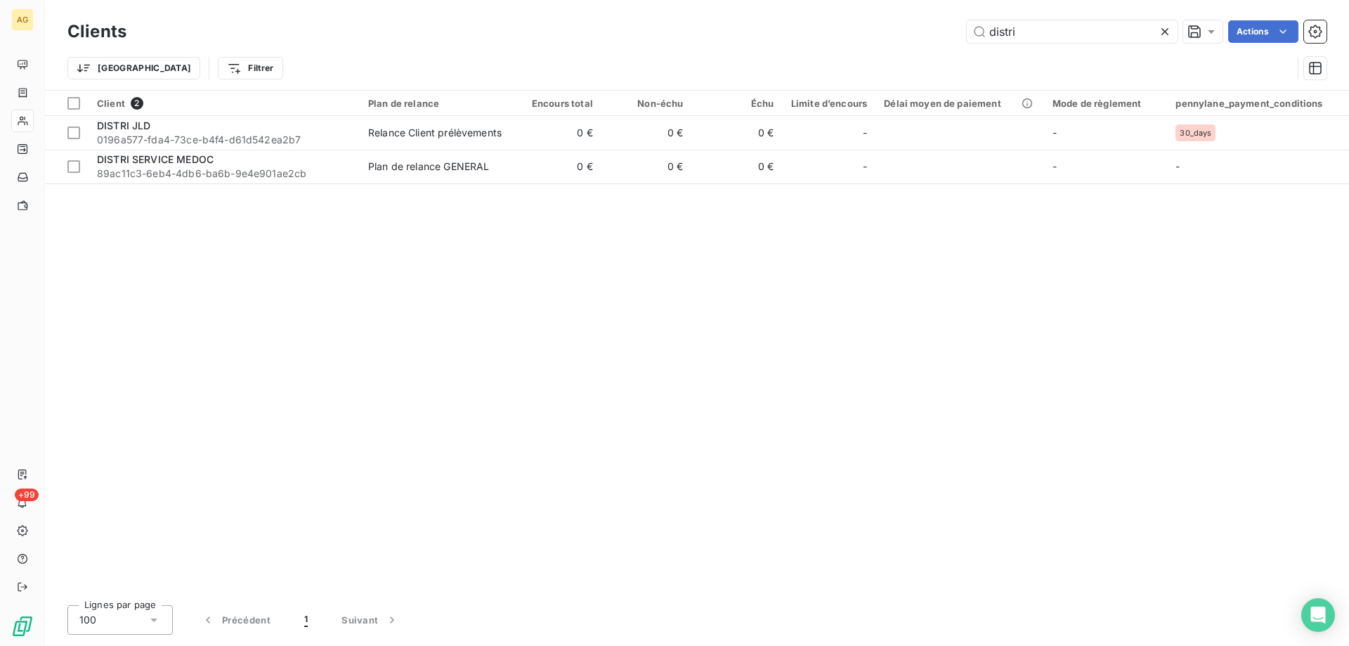
drag, startPoint x: 1042, startPoint y: 37, endPoint x: 820, endPoint y: 19, distance: 222.7
click at [800, 27] on div "distri Actions" at bounding box center [734, 31] width 1183 height 22
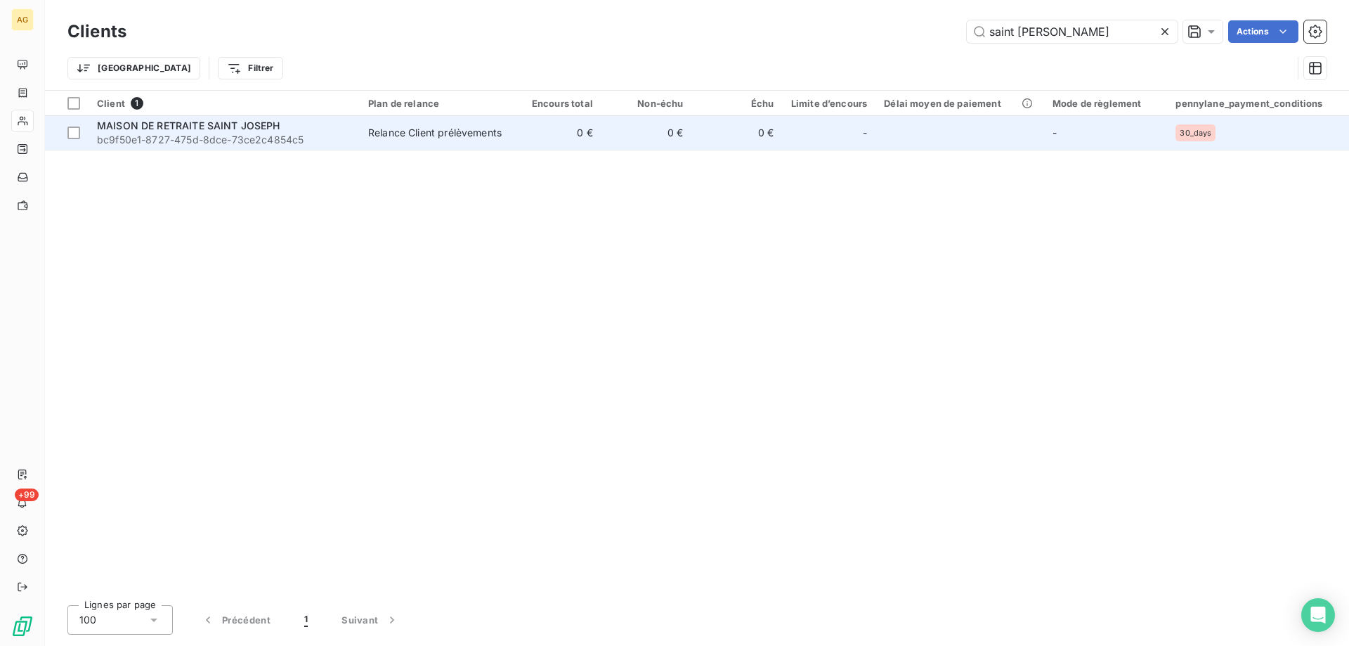
type input "saint joseph"
click at [243, 133] on span "bc9f50e1-8727-475d-8dce-73ce2c4854c5" at bounding box center [224, 140] width 254 height 14
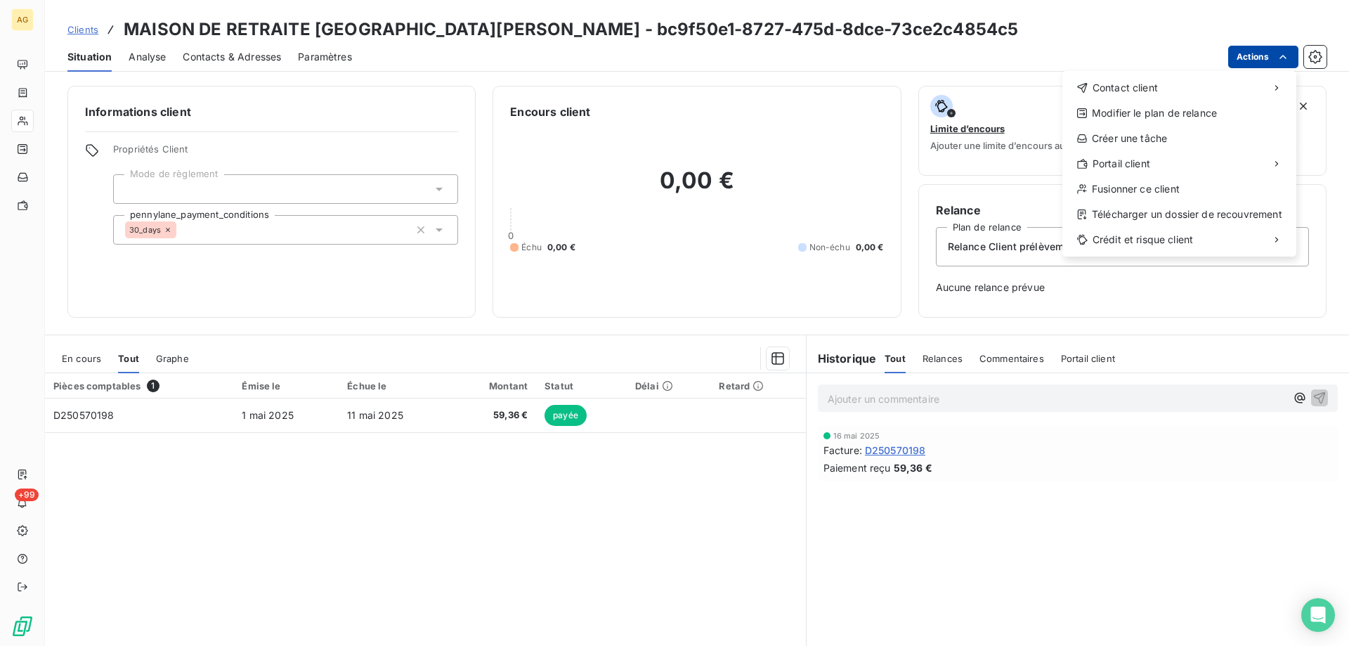
click at [1290, 53] on html "AG +99 Clients MAISON DE RETRAITE SAINT JOSEPH - bc9f50e1-8727-475d-8dce-73ce2c…" at bounding box center [674, 323] width 1349 height 646
click at [993, 185] on div "Copier le lien vers le portail" at bounding box center [970, 194] width 159 height 22
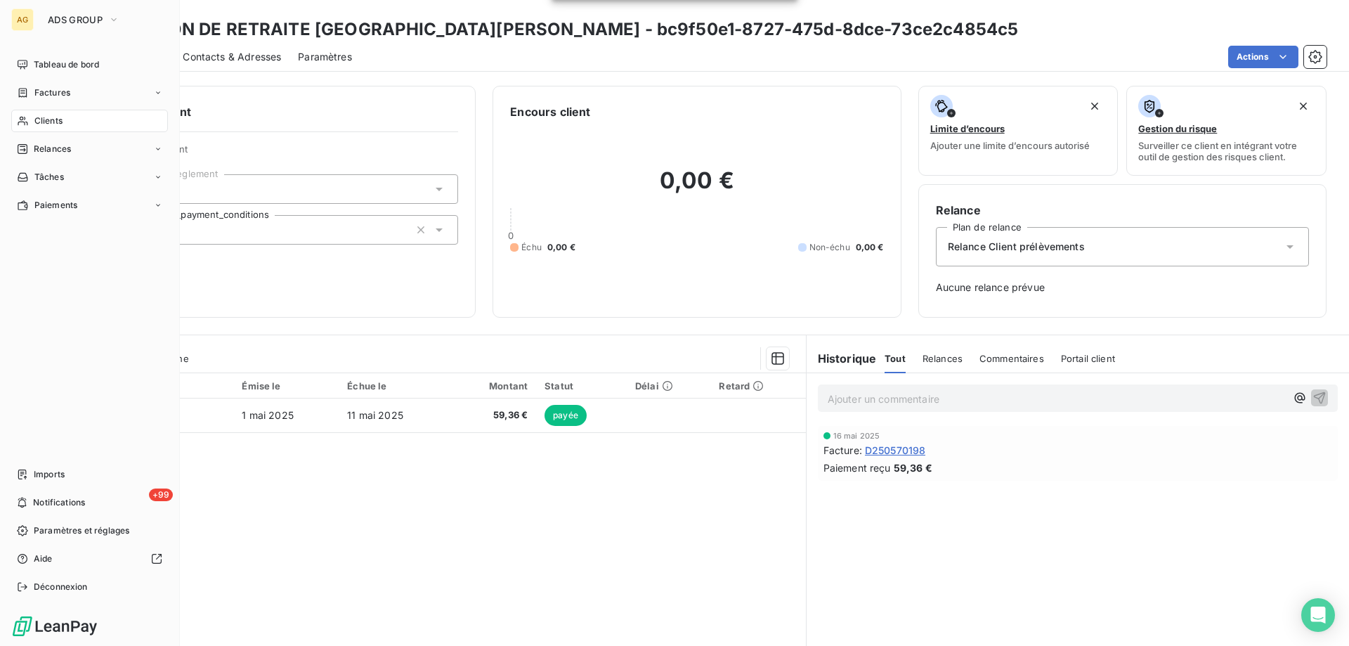
click at [71, 119] on div "Clients" at bounding box center [89, 121] width 157 height 22
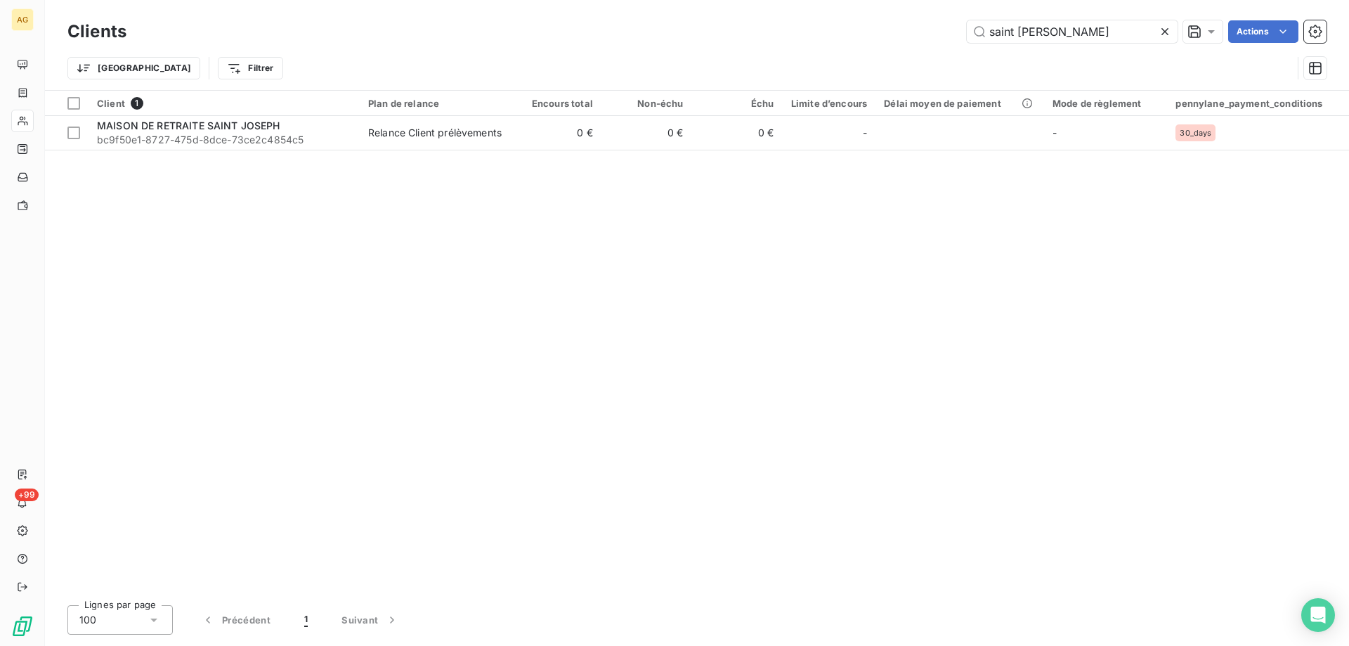
drag, startPoint x: 1082, startPoint y: 38, endPoint x: 803, endPoint y: 54, distance: 279.3
click at [814, 55] on div "Clients saint joseph Actions Trier Filtrer" at bounding box center [696, 53] width 1259 height 73
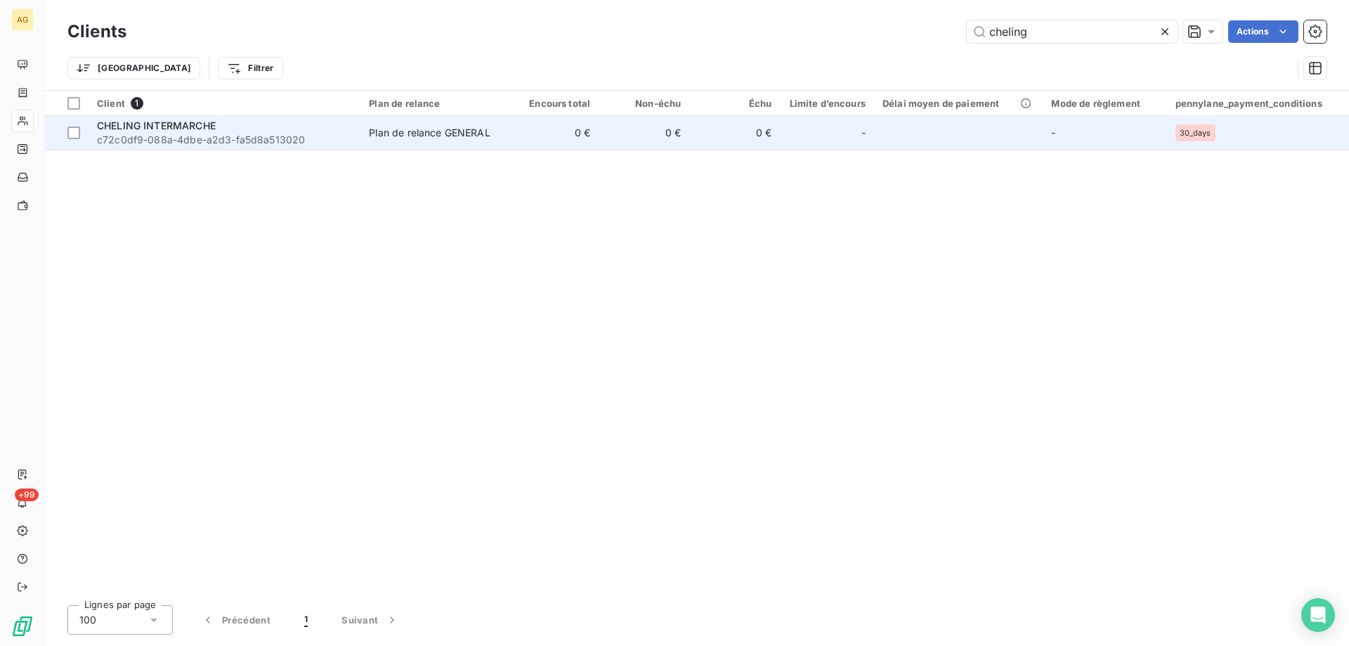
type input "cheling"
click at [117, 139] on span "c72c0df9-088a-4dbe-a2d3-fa5d8a513020" at bounding box center [224, 140] width 255 height 14
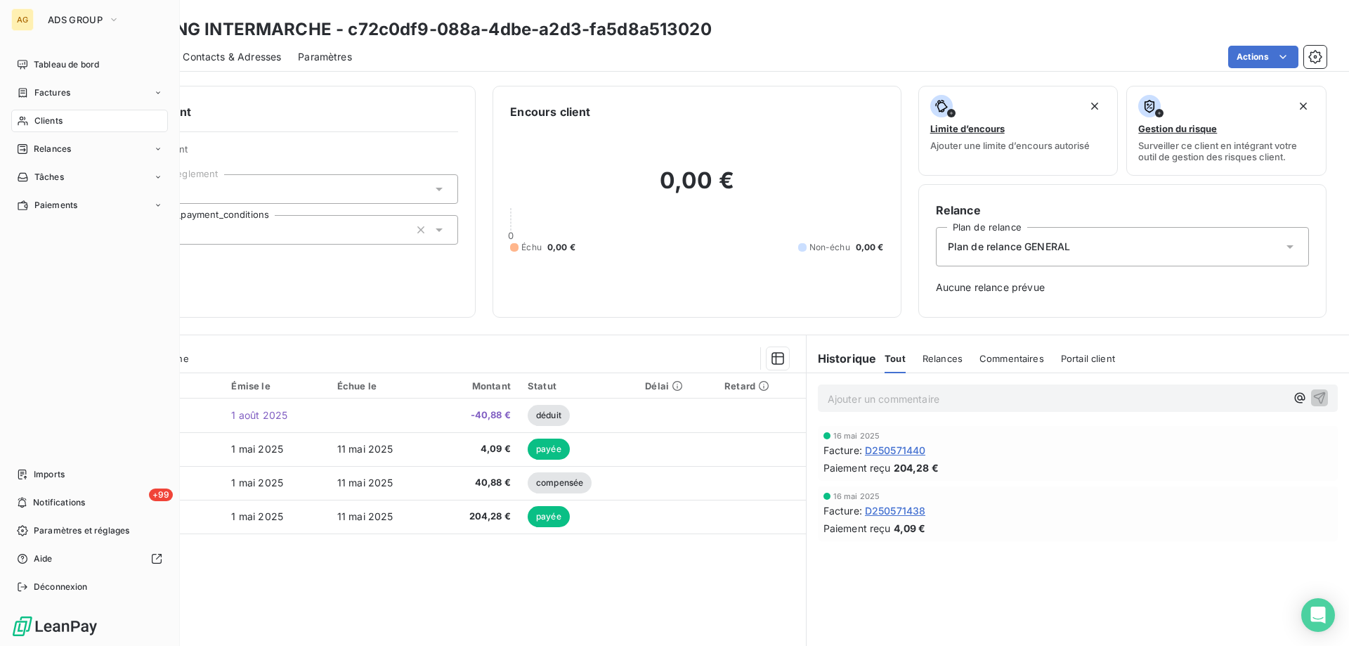
click at [44, 122] on span "Clients" at bounding box center [48, 120] width 28 height 13
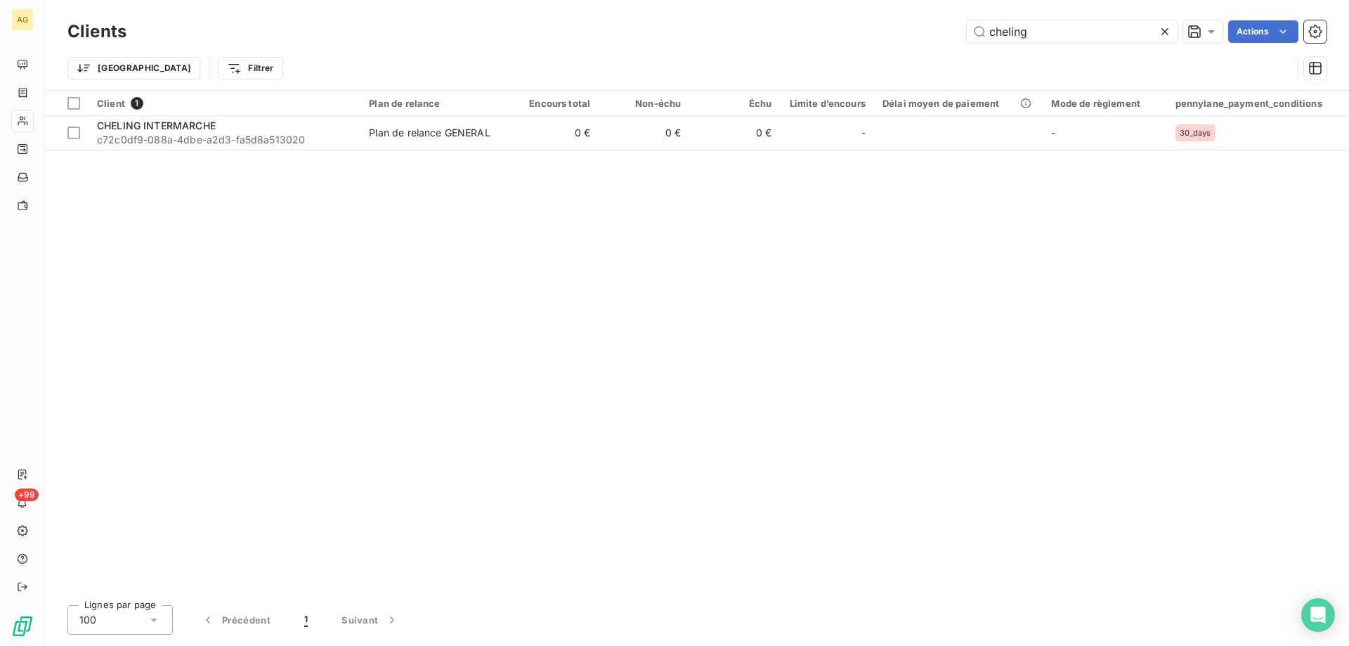
drag, startPoint x: 1049, startPoint y: 32, endPoint x: 790, endPoint y: 27, distance: 259.3
click at [790, 27] on div "cheling Actions" at bounding box center [734, 31] width 1183 height 22
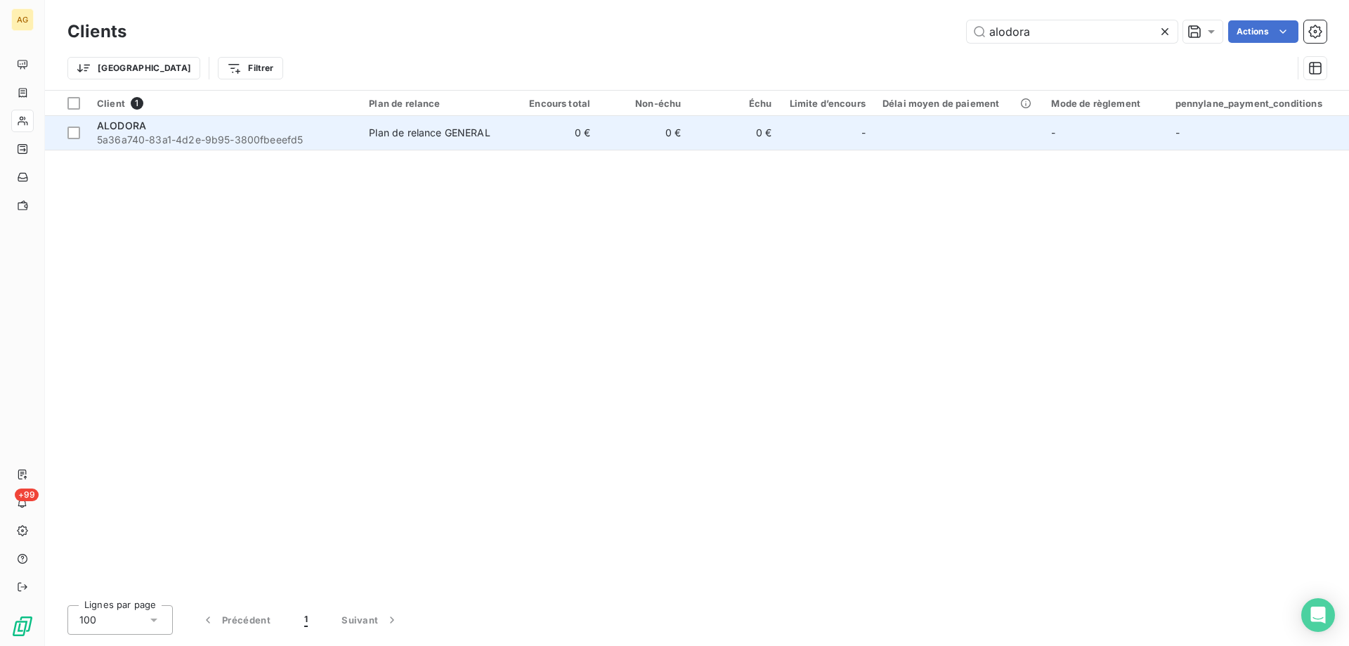
type input "alodora"
click at [129, 129] on span "ALODORA" at bounding box center [121, 125] width 49 height 12
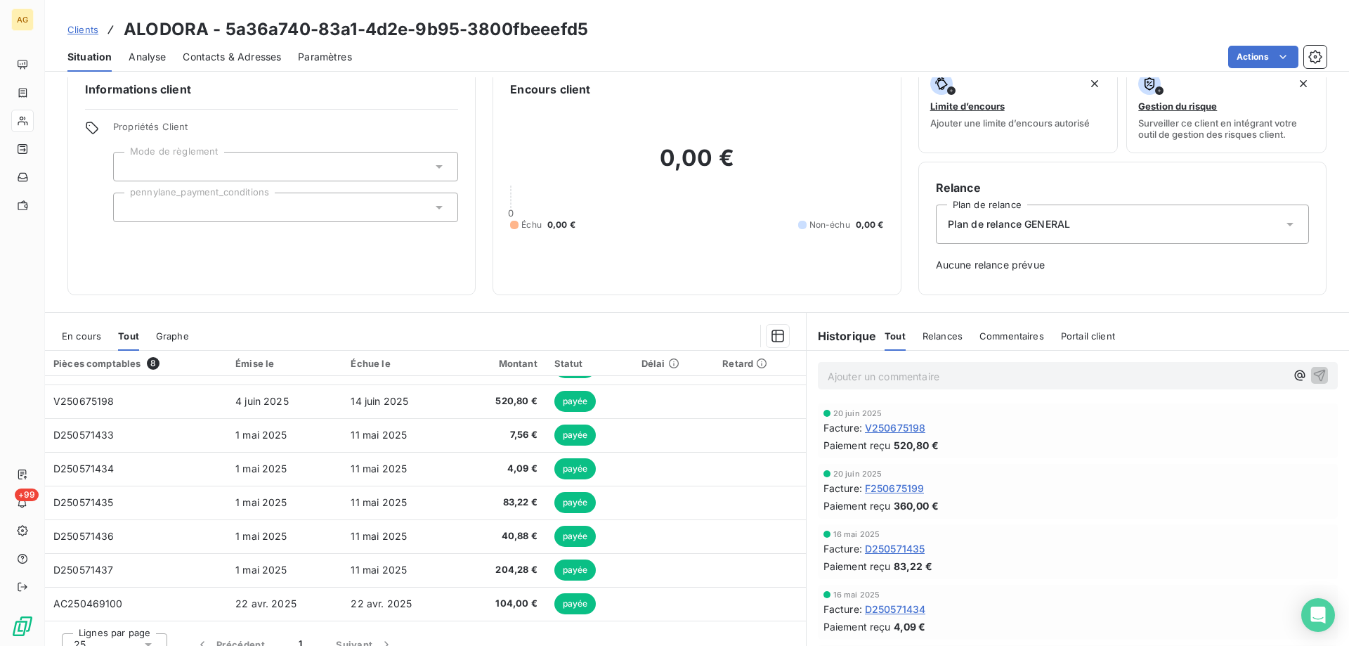
scroll to position [40, 0]
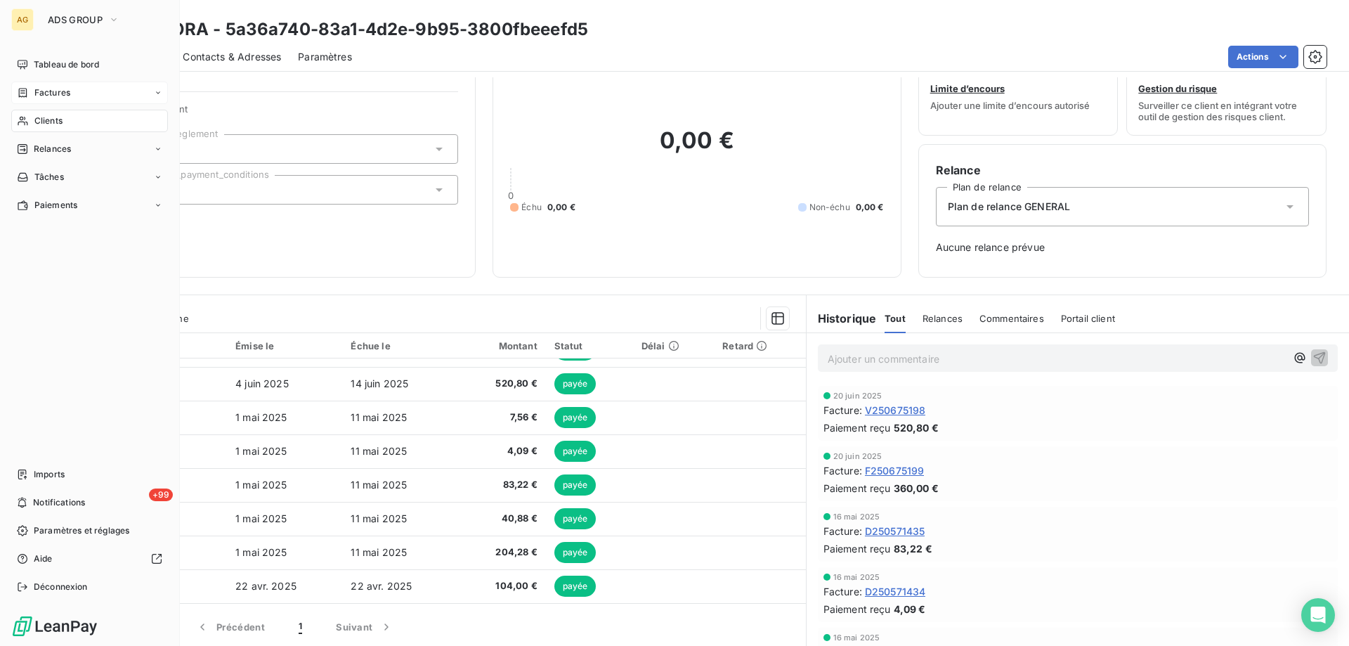
click at [53, 93] on span "Factures" at bounding box center [52, 92] width 36 height 13
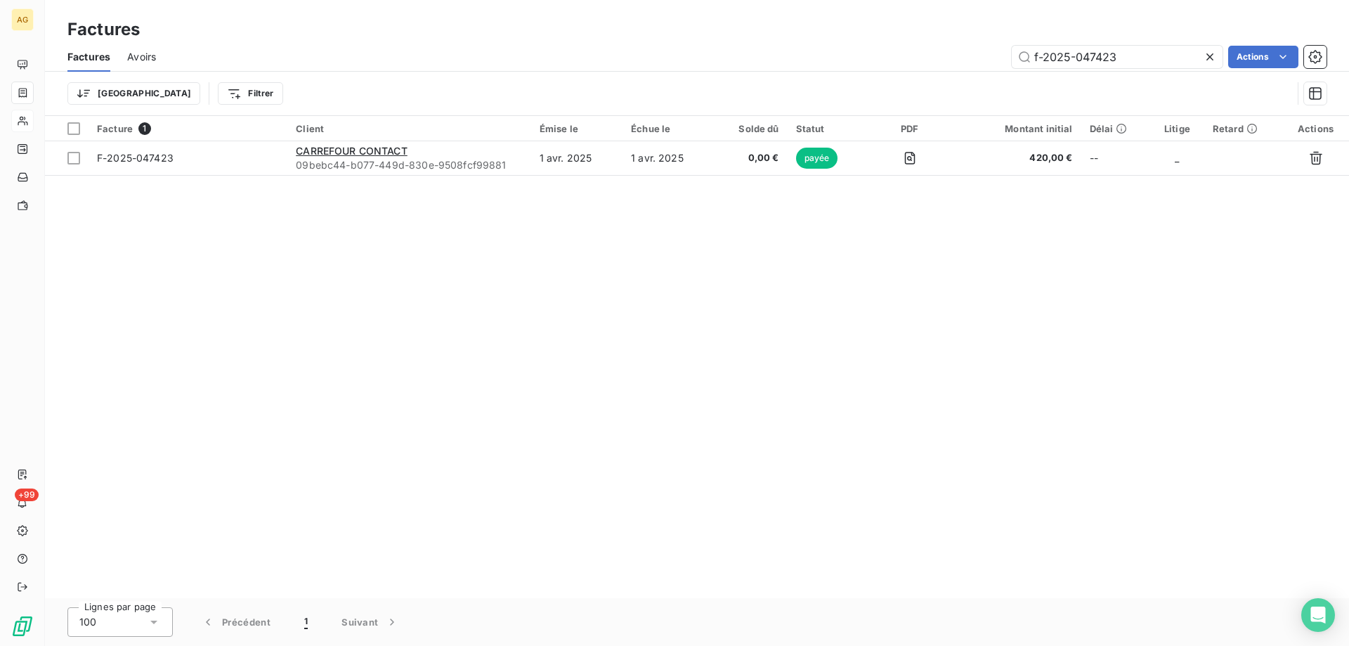
drag, startPoint x: 1141, startPoint y: 55, endPoint x: 921, endPoint y: 59, distance: 220.6
click at [921, 59] on div "f-2025-047423 Actions" at bounding box center [749, 57] width 1153 height 22
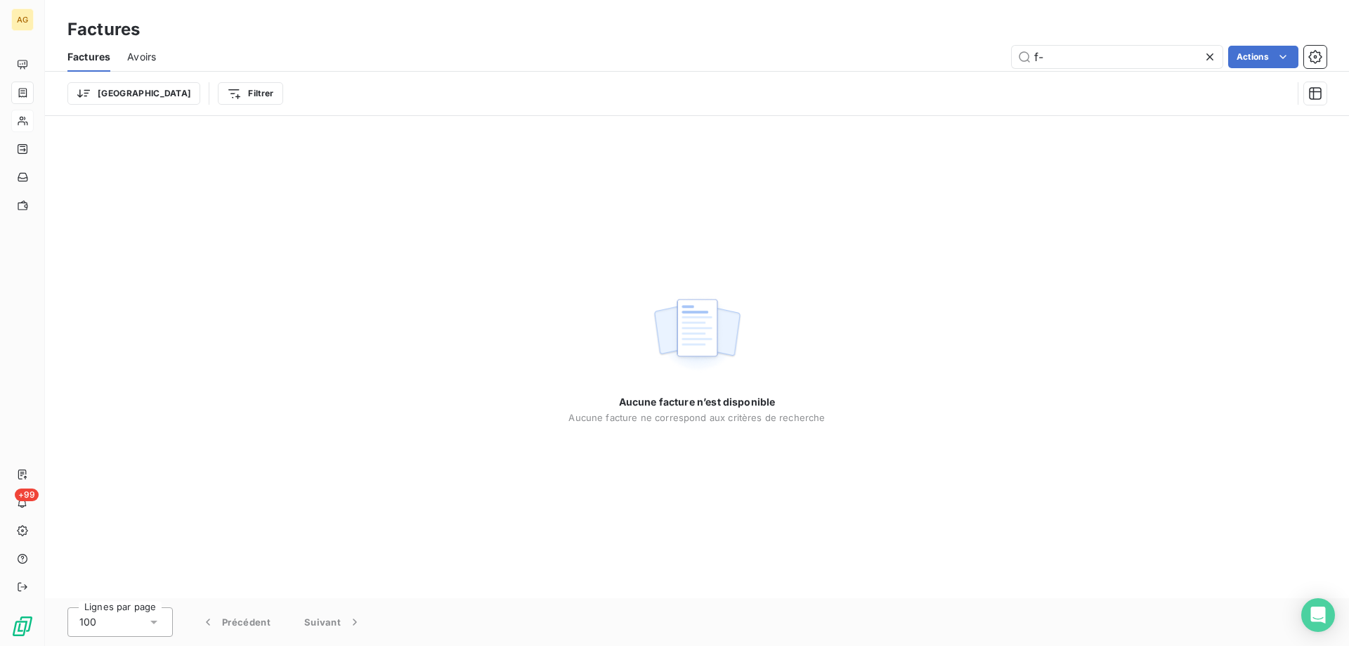
type input "f"
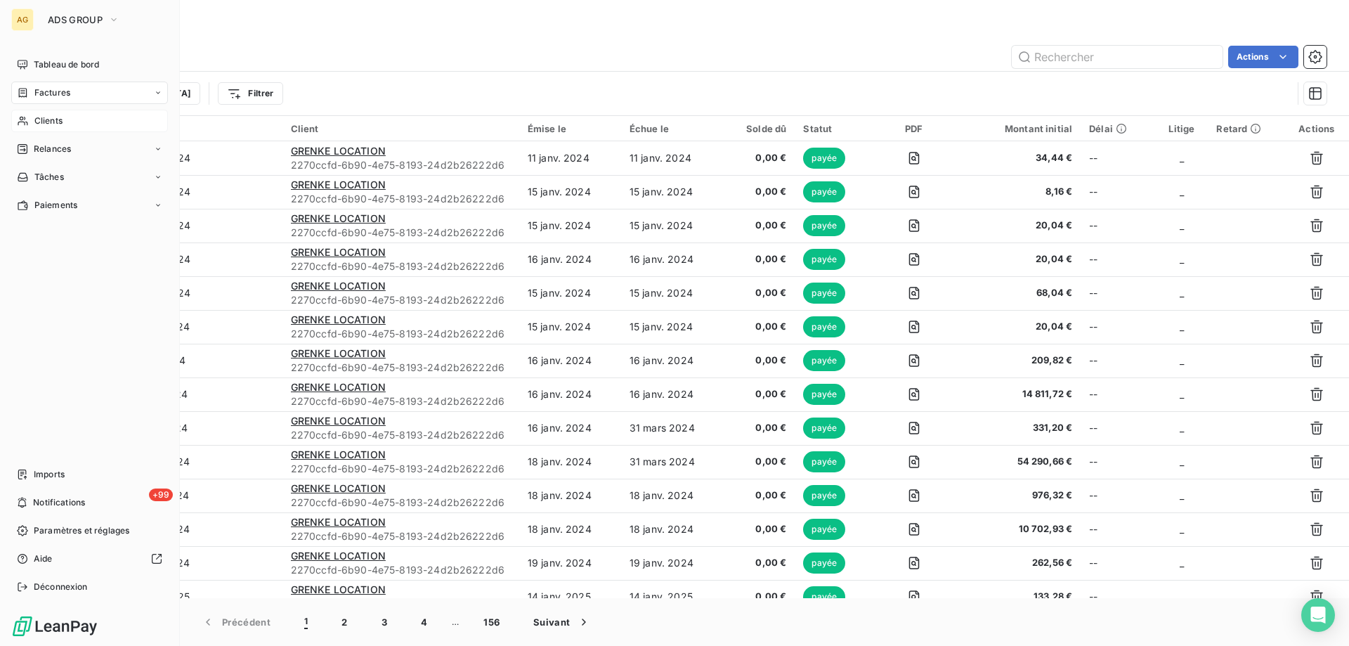
click at [43, 121] on span "Clients" at bounding box center [48, 120] width 28 height 13
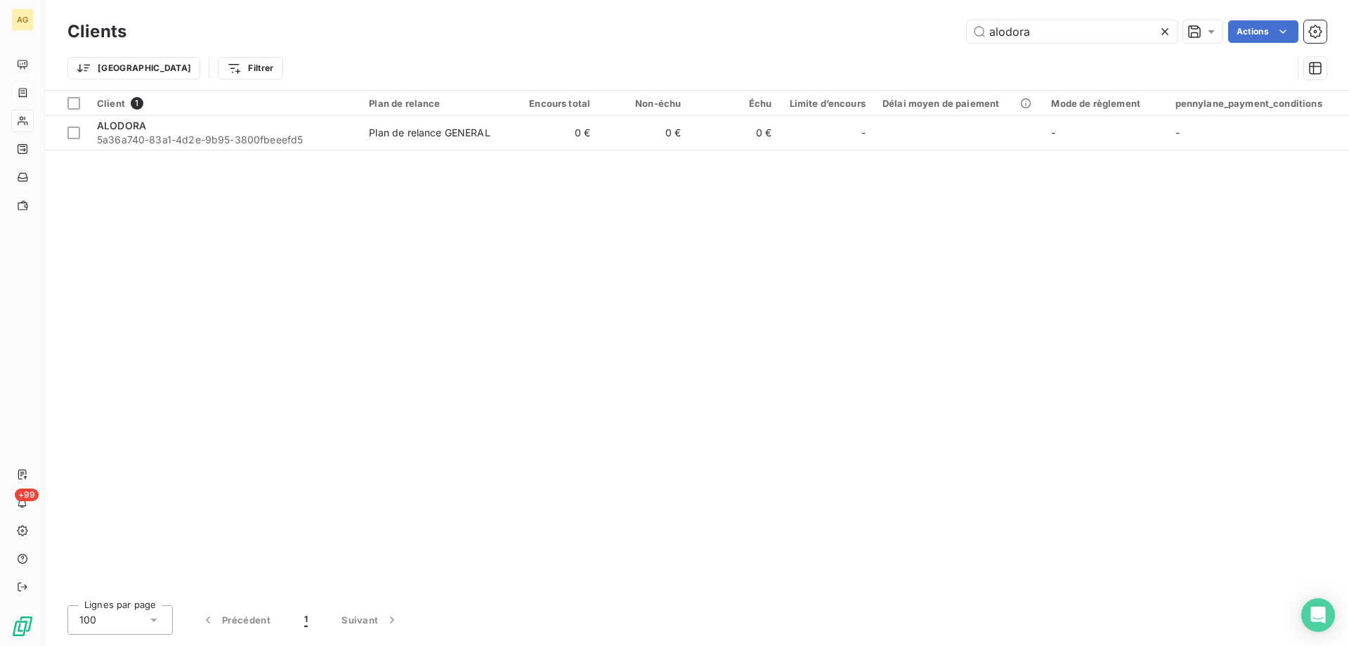
drag, startPoint x: 1047, startPoint y: 32, endPoint x: 889, endPoint y: 30, distance: 158.8
click at [889, 30] on div "alodora Actions" at bounding box center [734, 31] width 1183 height 22
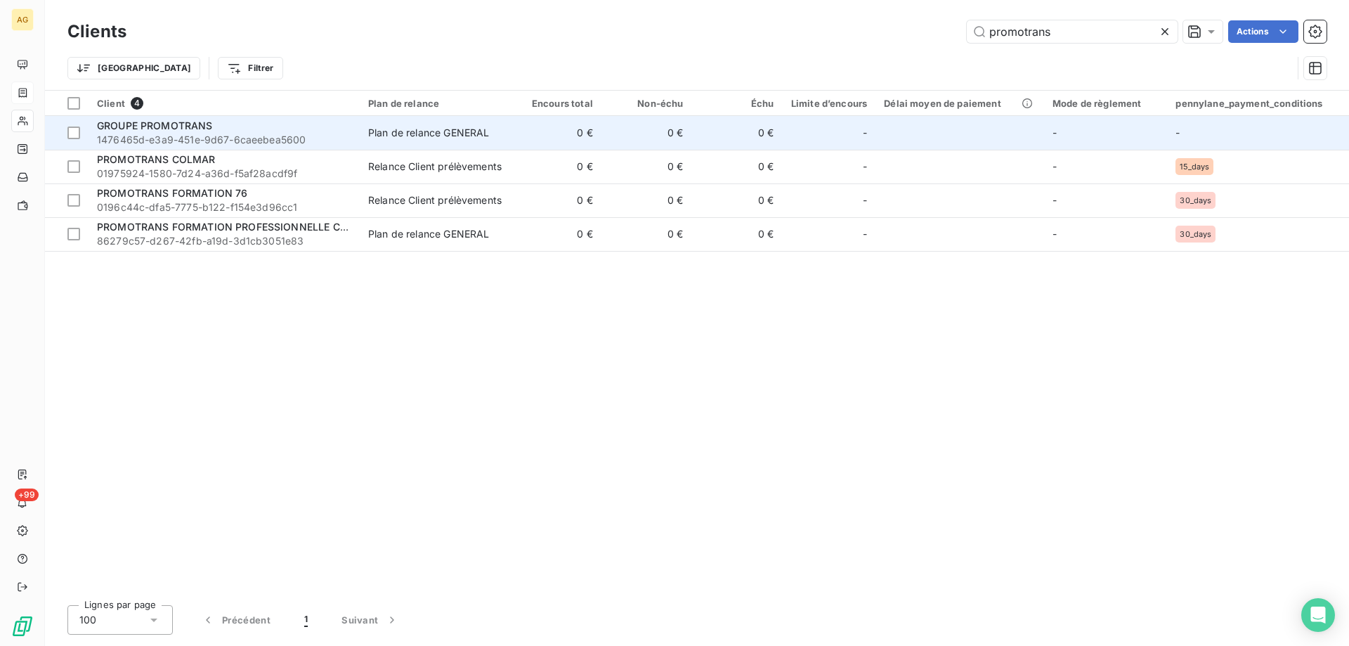
type input "promotrans"
click at [171, 130] on span "GROUPE PROMOTRANS" at bounding box center [155, 125] width 116 height 12
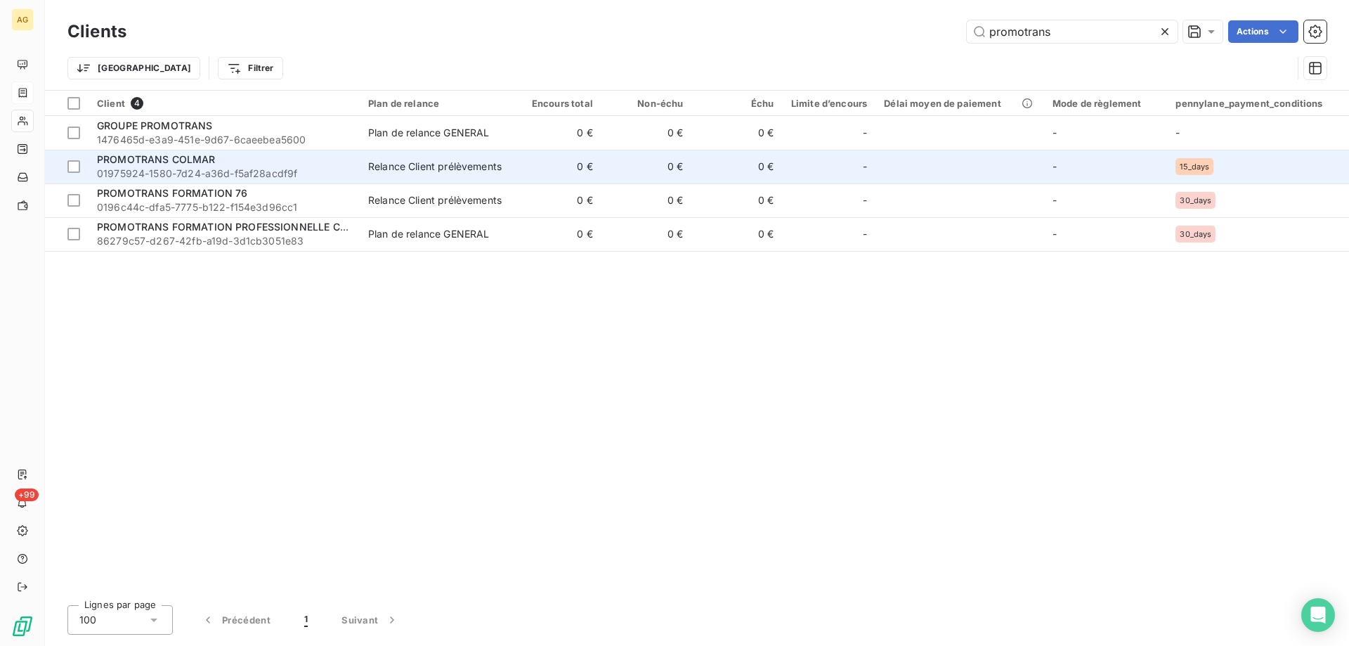
click at [174, 168] on span "01975924-1580-7d24-a36d-f5af28acdf9f" at bounding box center [224, 173] width 254 height 14
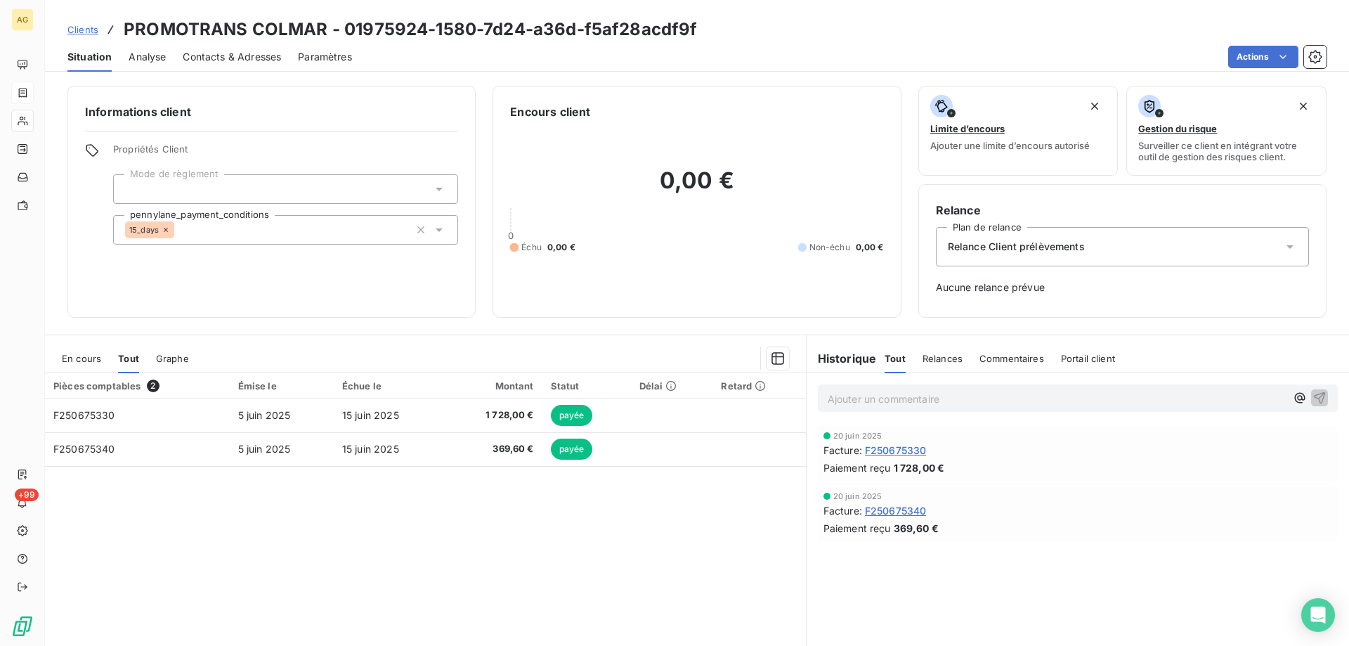
drag, startPoint x: 308, startPoint y: 518, endPoint x: 155, endPoint y: 478, distance: 157.4
click at [308, 518] on html "AG +99 Clients PROMOTRANS COLMAR - 01975924-1580-7d24-a36d-f5af28acdf9f Situati…" at bounding box center [674, 323] width 1349 height 646
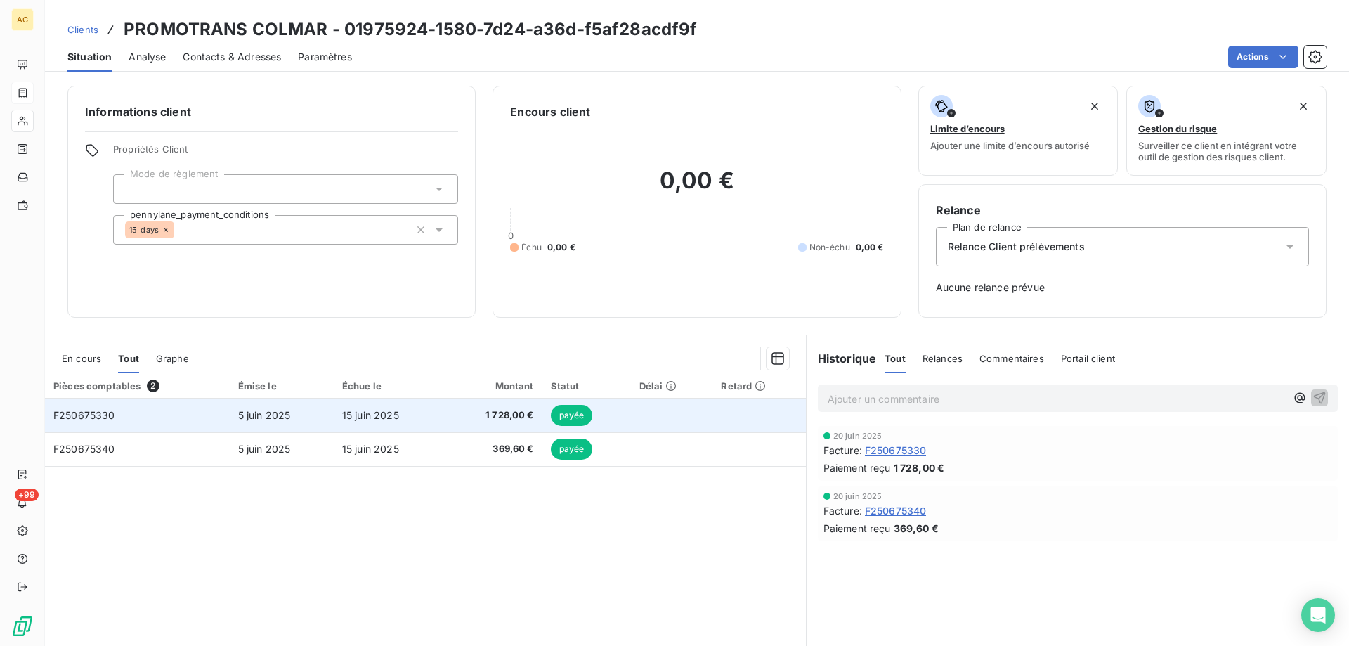
click at [89, 414] on span "F250675330" at bounding box center [84, 415] width 62 height 12
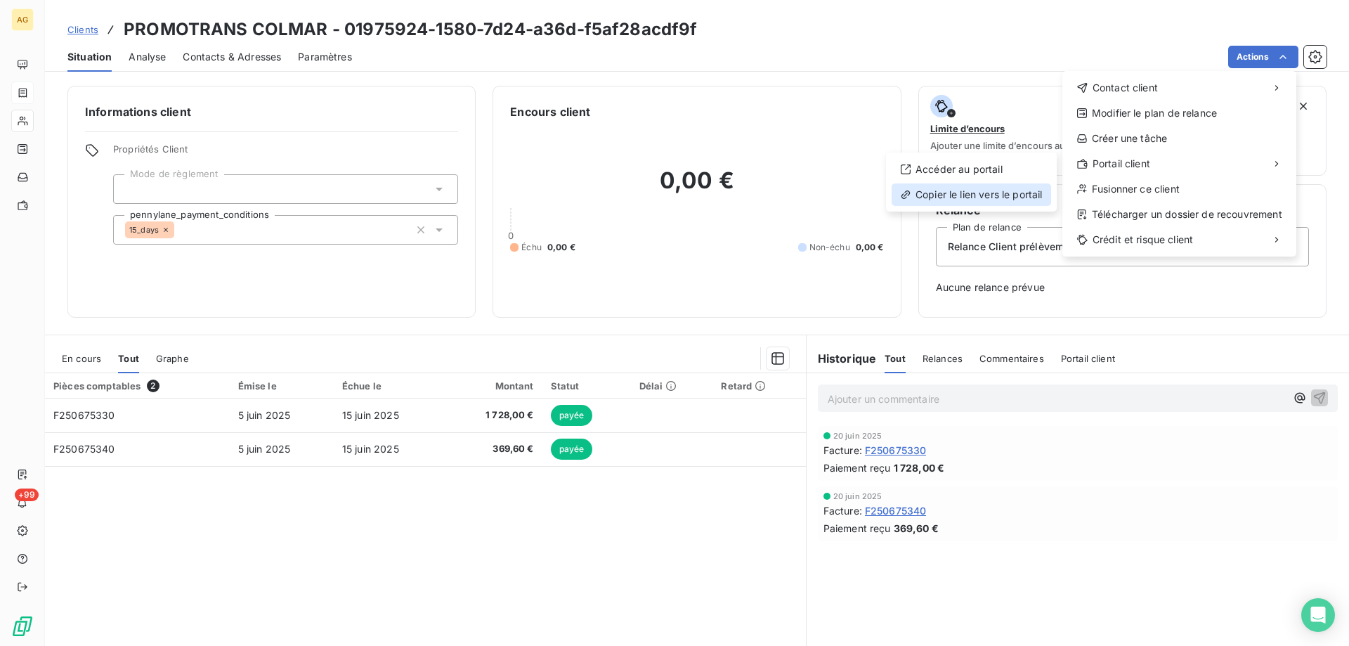
click at [970, 189] on div "Copier le lien vers le portail" at bounding box center [970, 194] width 159 height 22
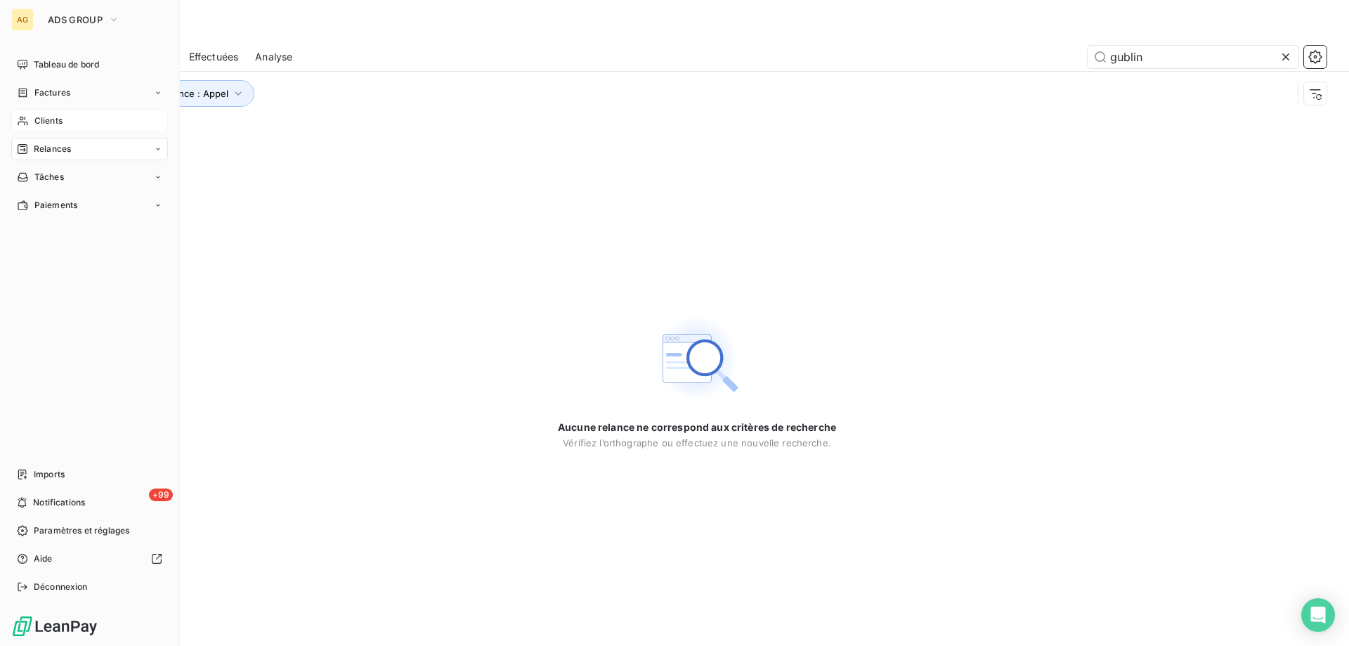
click at [51, 119] on span "Clients" at bounding box center [48, 120] width 28 height 13
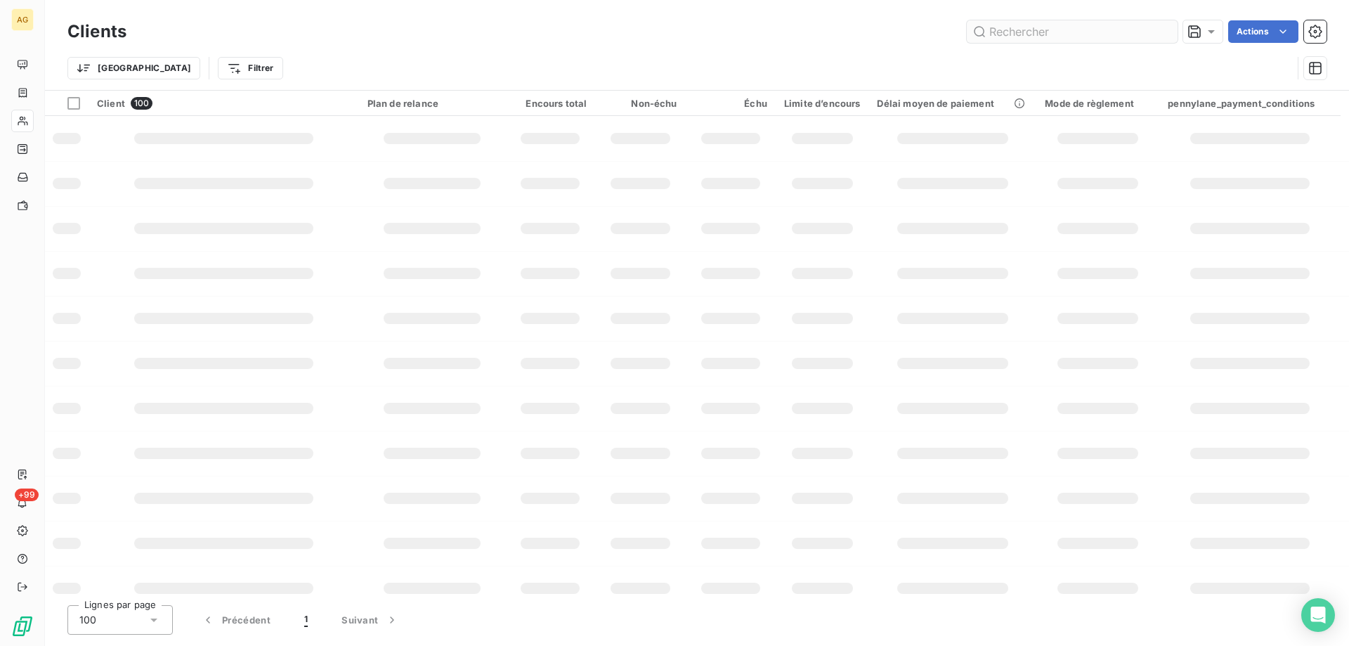
click at [1019, 30] on input "text" at bounding box center [1072, 31] width 211 height 22
type input "promotrans"
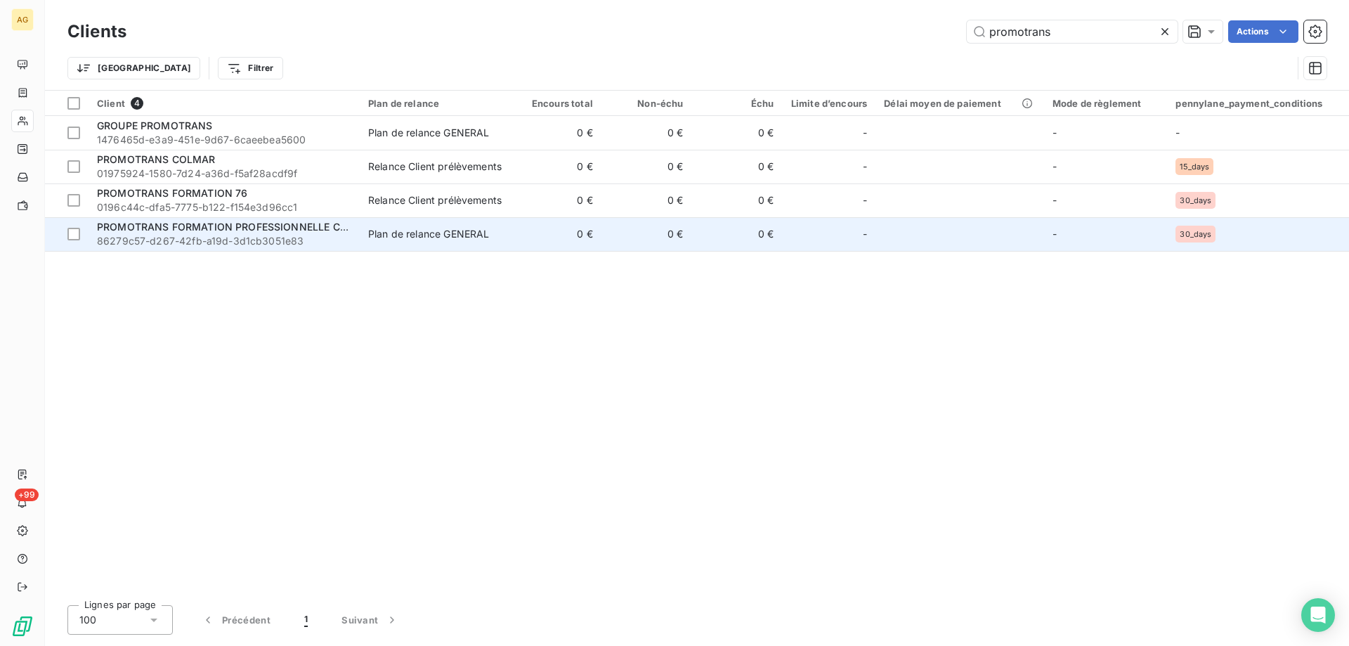
click at [225, 232] on span "PROMOTRANS FORMATION PROFESSIONNELLE CONTINUE" at bounding box center [241, 227] width 289 height 12
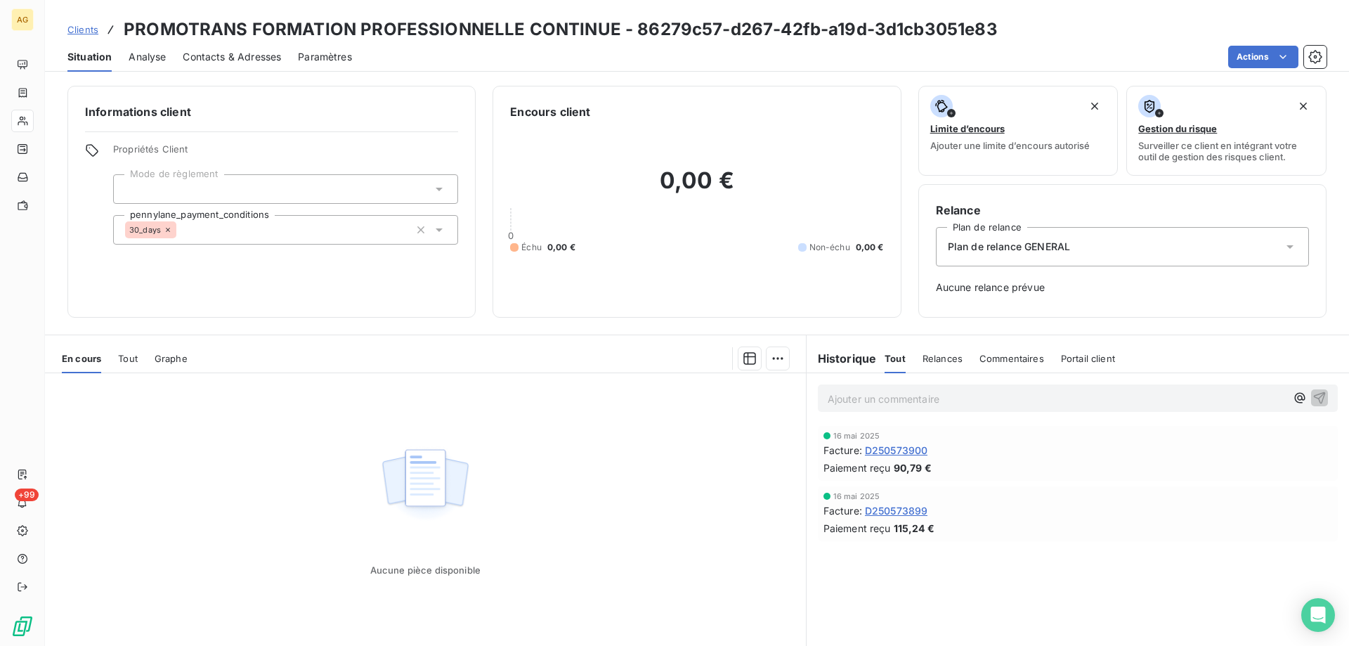
click at [117, 353] on div "En cours Tout Graphe" at bounding box center [425, 358] width 761 height 30
click at [119, 353] on span "Tout" at bounding box center [128, 358] width 20 height 11
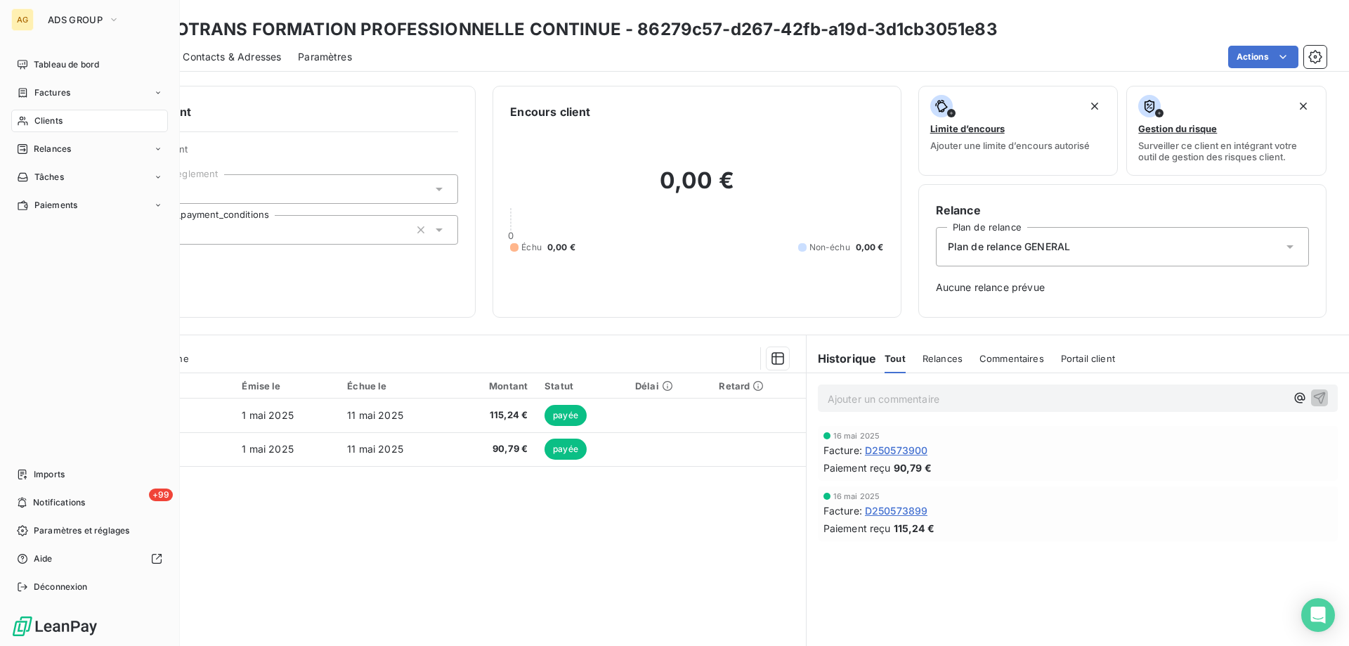
click at [43, 119] on span "Clients" at bounding box center [48, 120] width 28 height 13
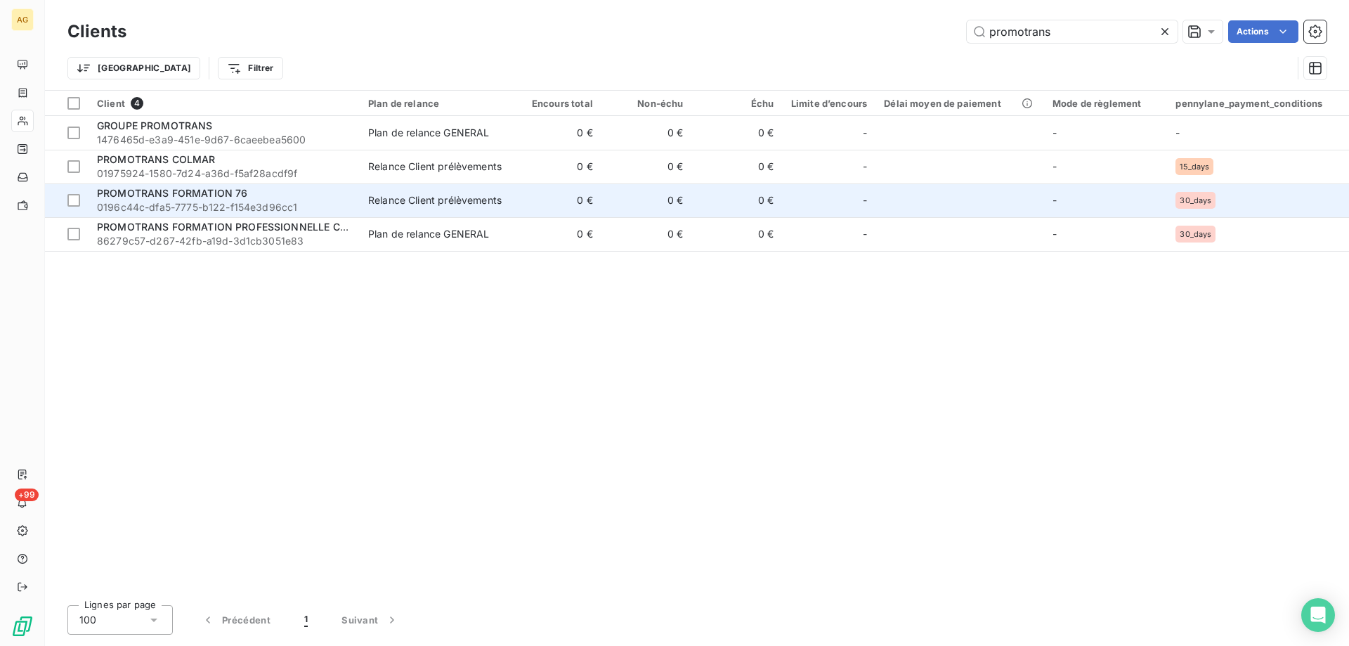
click at [219, 195] on span "PROMOTRANS FORMATION 76" at bounding box center [172, 193] width 150 height 12
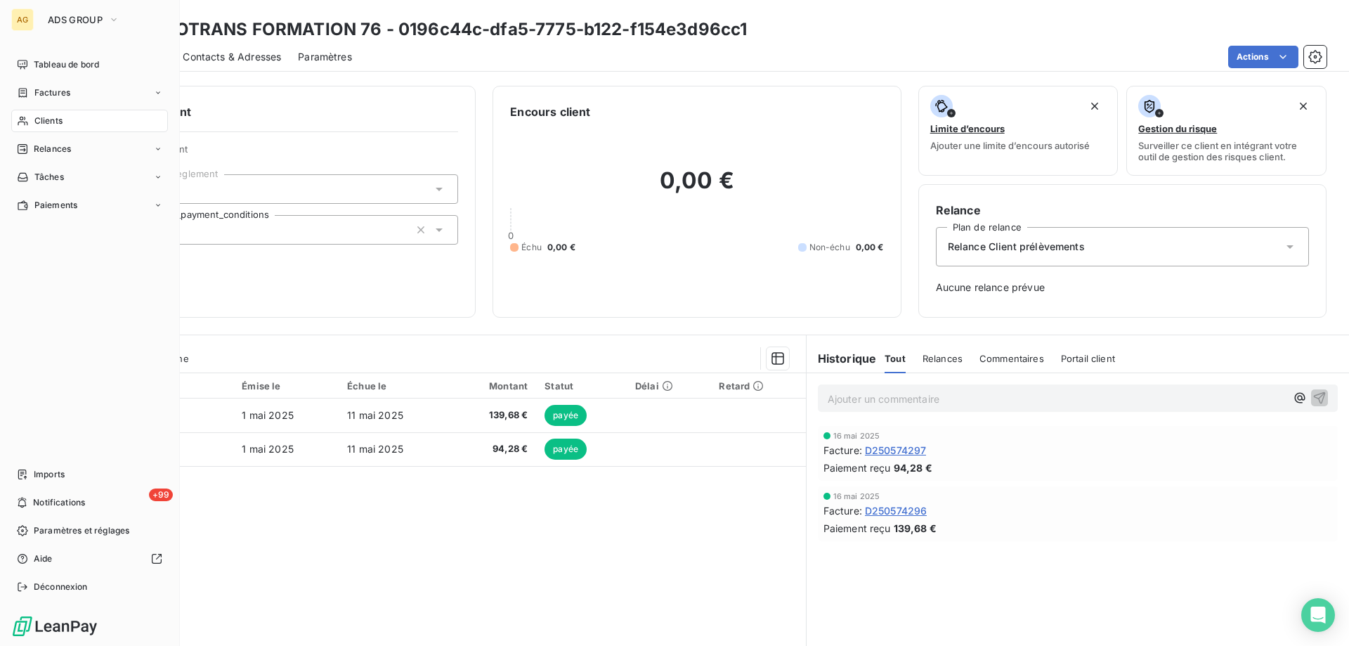
click at [34, 121] on span "Clients" at bounding box center [48, 120] width 28 height 13
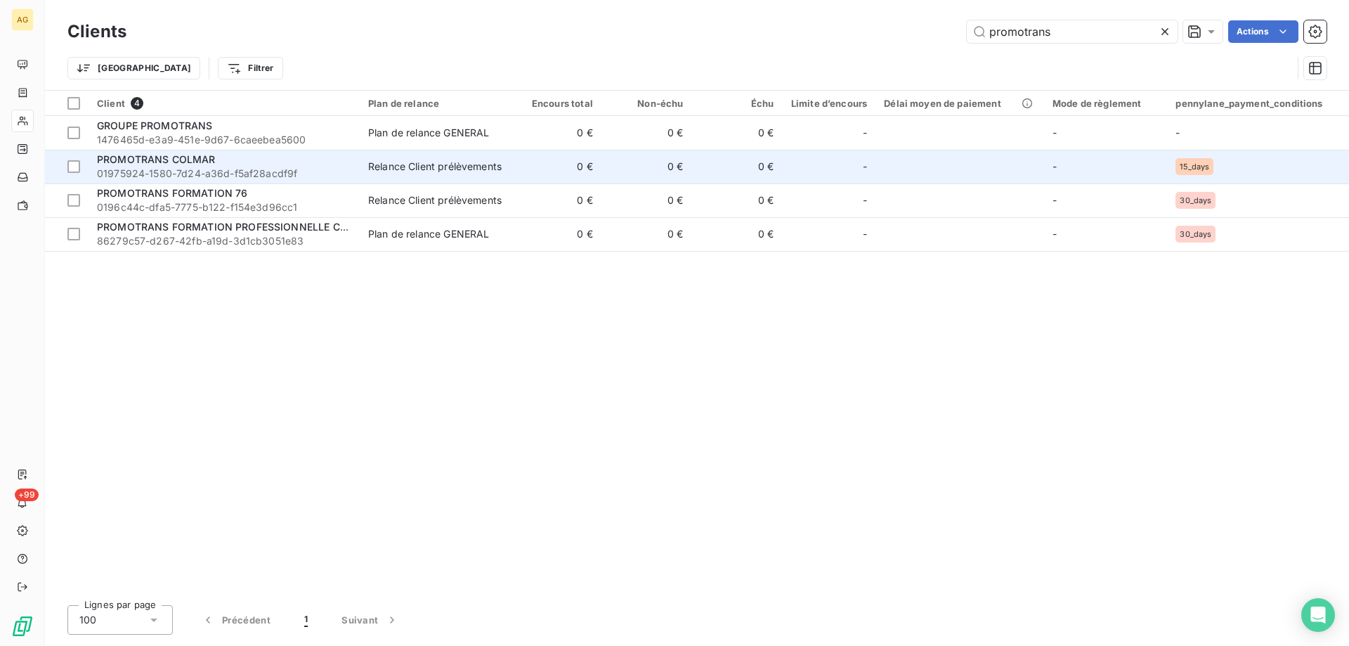
click at [199, 158] on span "PROMOTRANS COLMAR" at bounding box center [156, 159] width 119 height 12
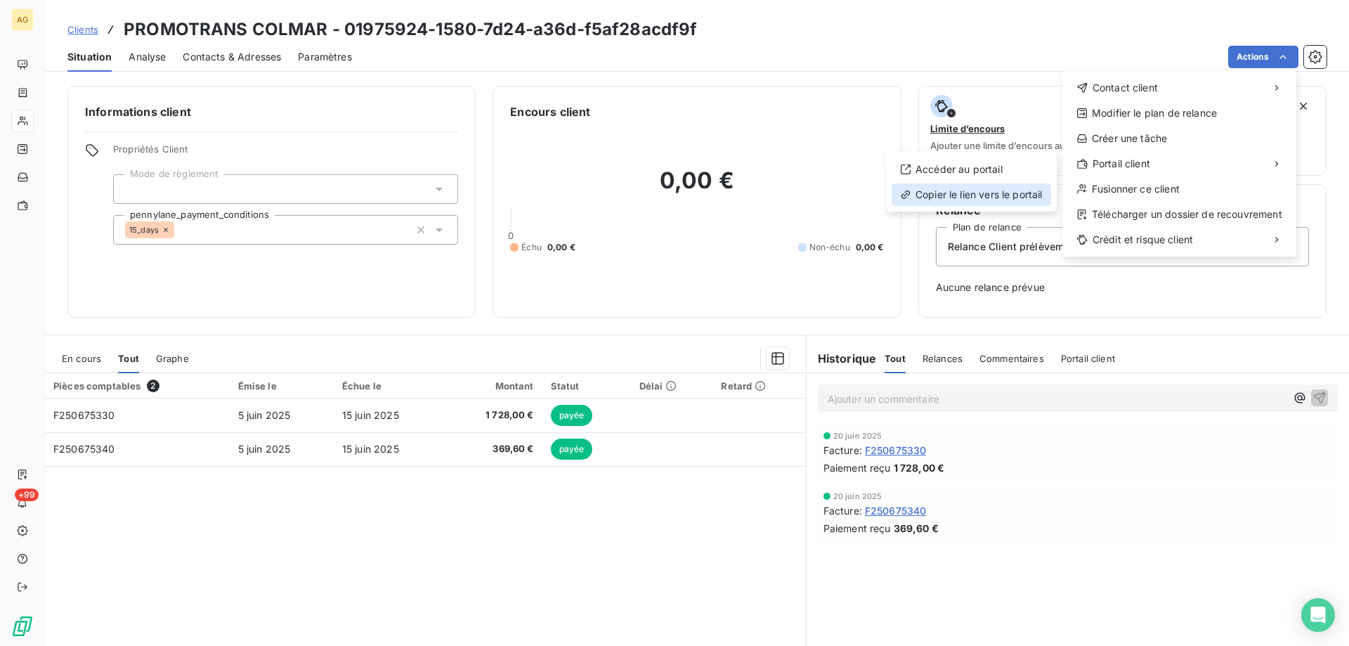
click at [963, 192] on div "Copier le lien vers le portail" at bounding box center [970, 194] width 159 height 22
